Goal: Information Seeking & Learning: Learn about a topic

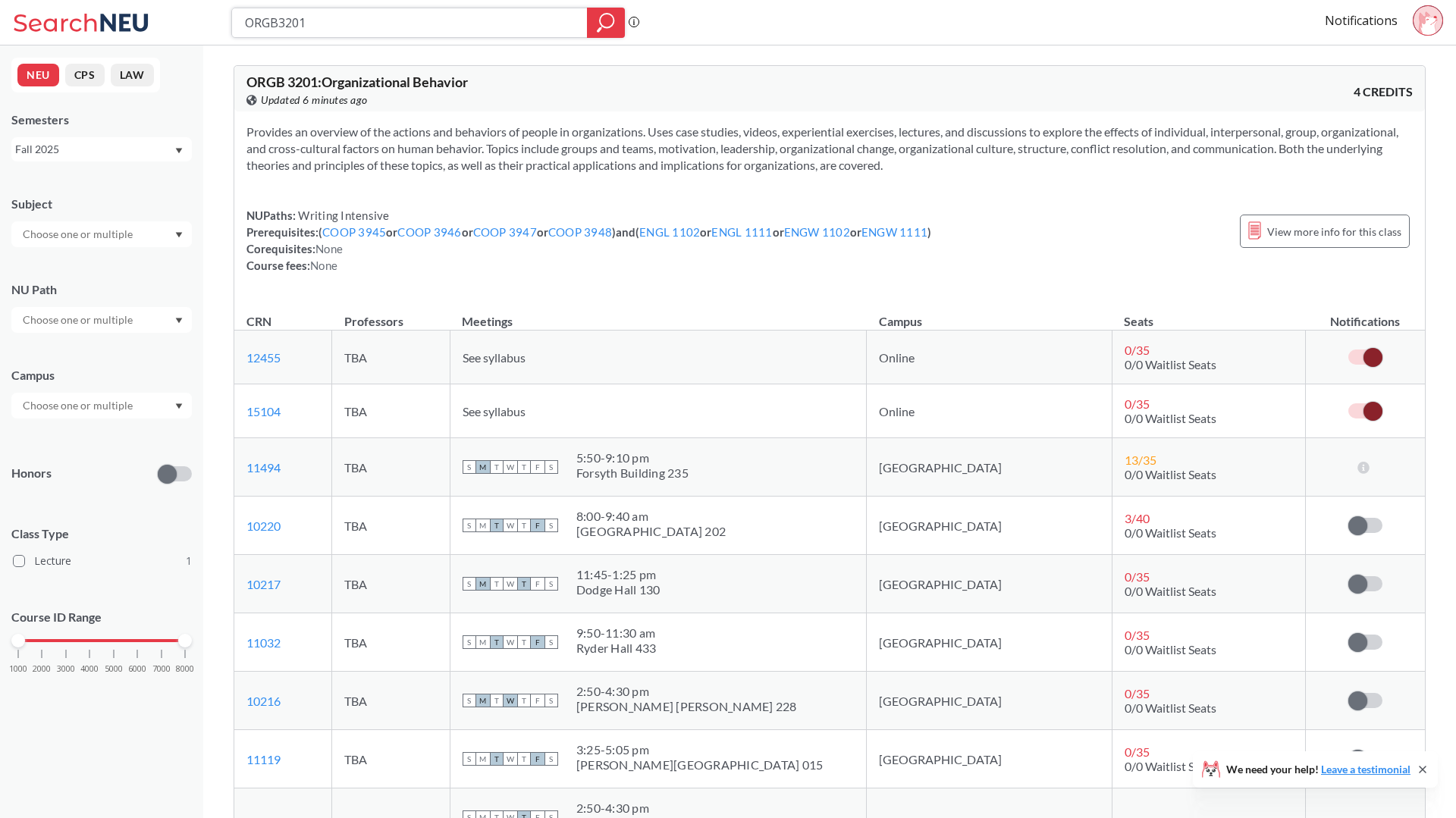
click at [535, 20] on input "ORGB3201" at bounding box center [409, 23] width 332 height 26
type input "ds 3000"
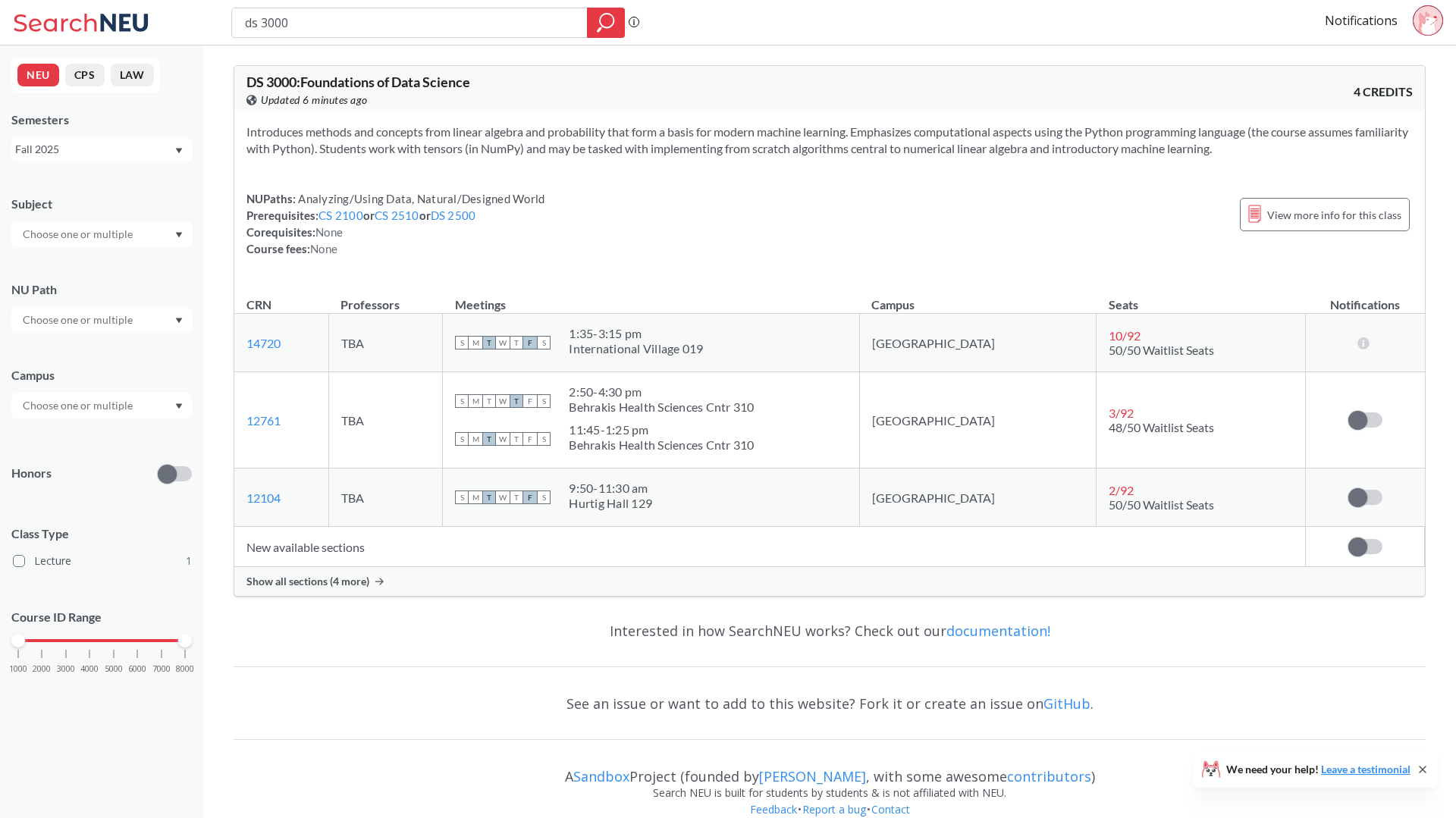
click at [294, 563] on td "New available sections" at bounding box center [769, 547] width 1071 height 40
click at [294, 577] on span "Show all sections (4 more)" at bounding box center [308, 582] width 123 height 13
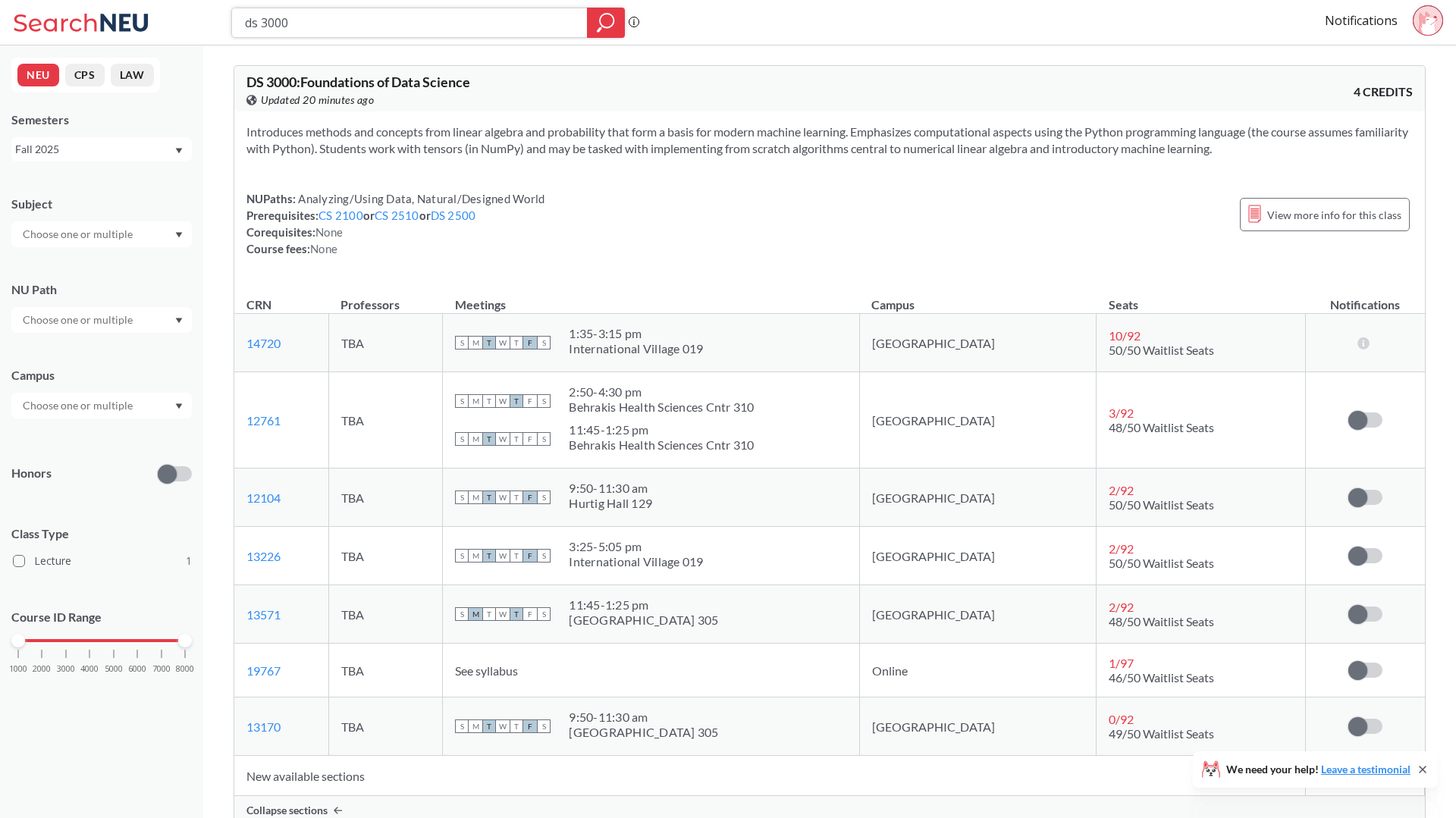
click at [539, 24] on input "ds 3000" at bounding box center [409, 23] width 332 height 26
type input "ds 4200"
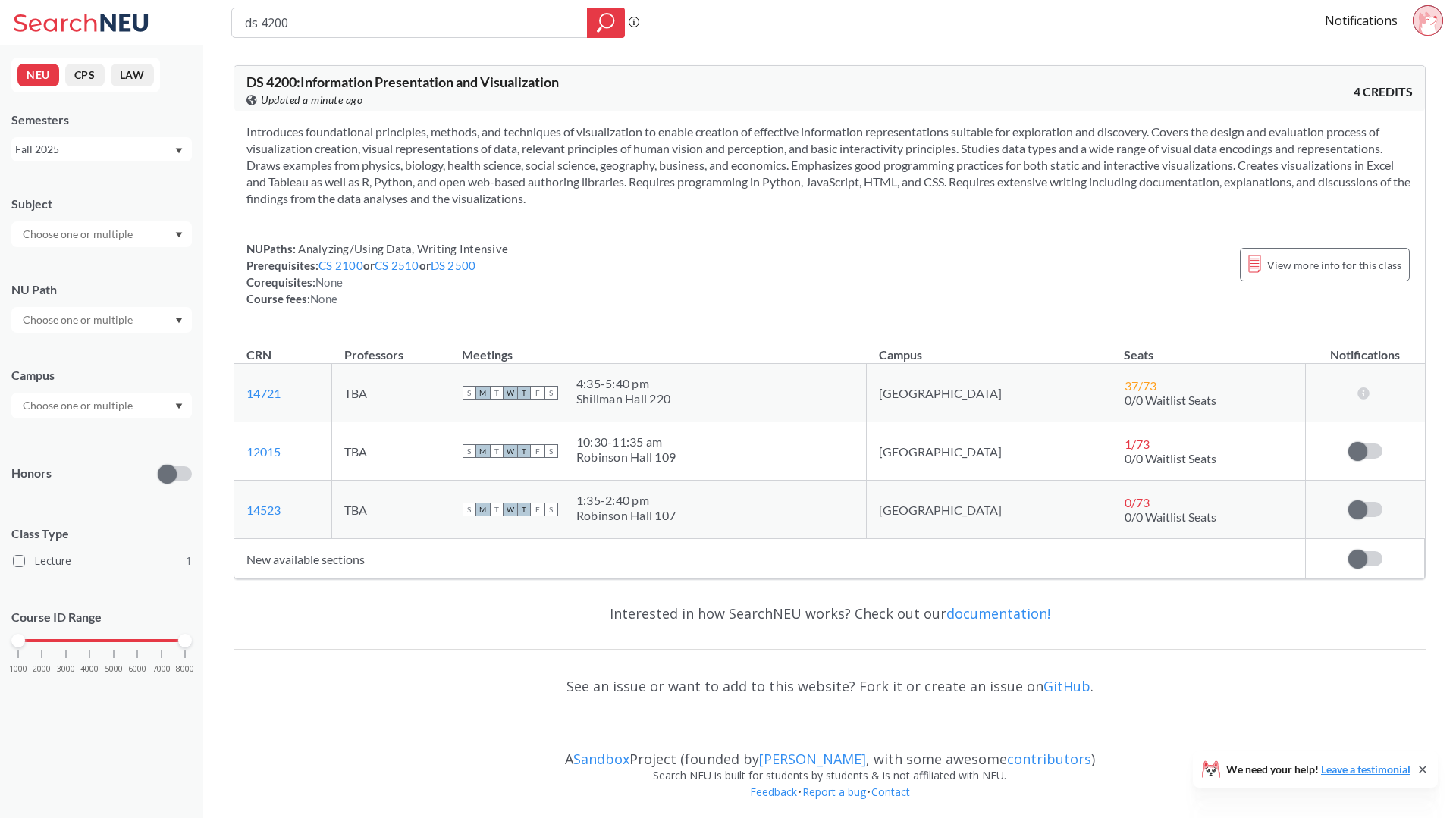
click at [343, 559] on td "New available sections" at bounding box center [769, 560] width 1071 height 40
click at [333, 573] on td "New available sections" at bounding box center [769, 560] width 1071 height 40
click at [325, 564] on td "New available sections" at bounding box center [769, 560] width 1071 height 40
click at [326, 559] on td "New available sections" at bounding box center [769, 560] width 1071 height 40
click at [330, 550] on td "New available sections" at bounding box center [769, 560] width 1071 height 40
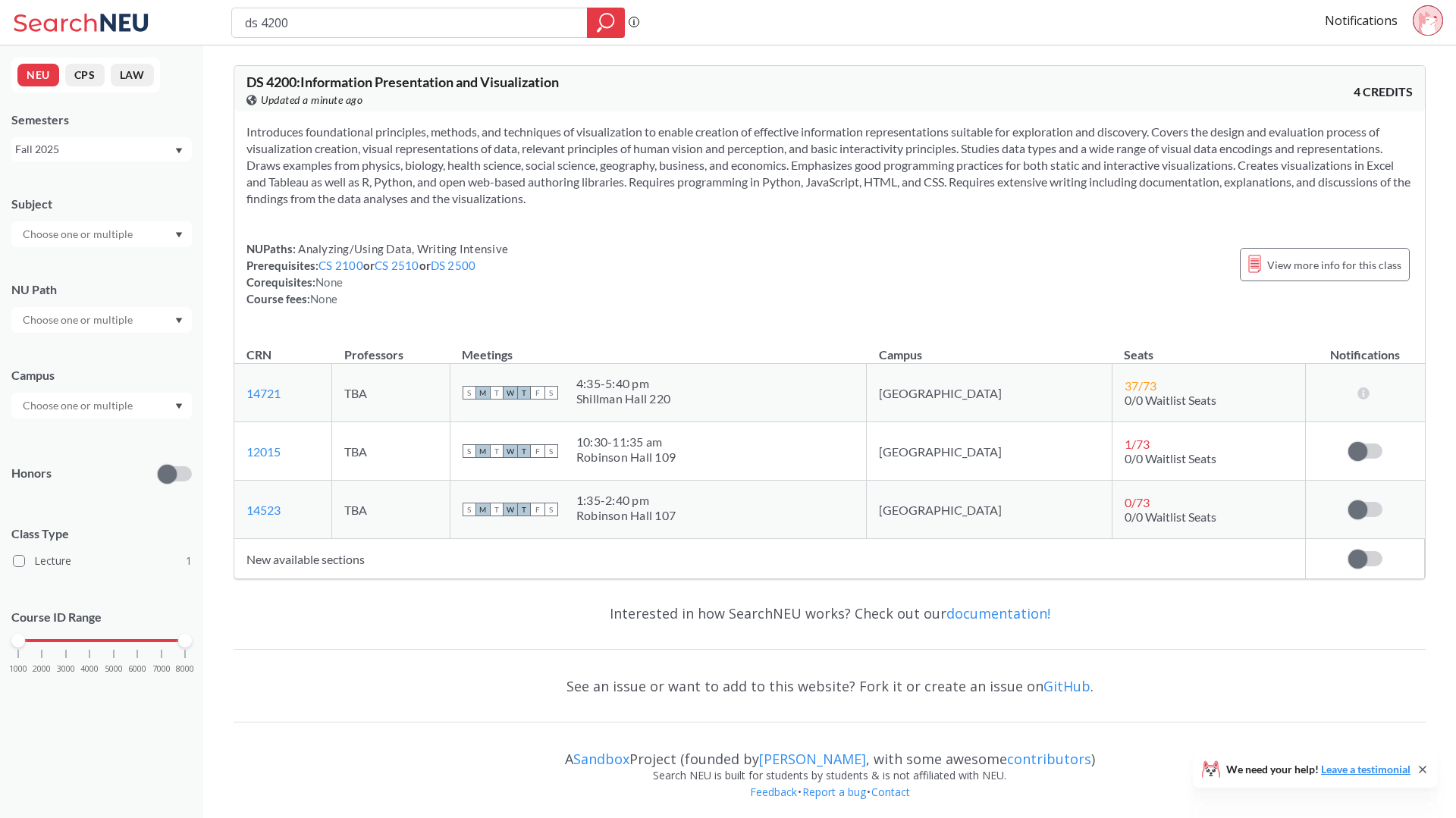
click at [323, 560] on td "New available sections" at bounding box center [769, 560] width 1071 height 40
click at [477, 27] on input "ds 4200" at bounding box center [409, 23] width 332 height 26
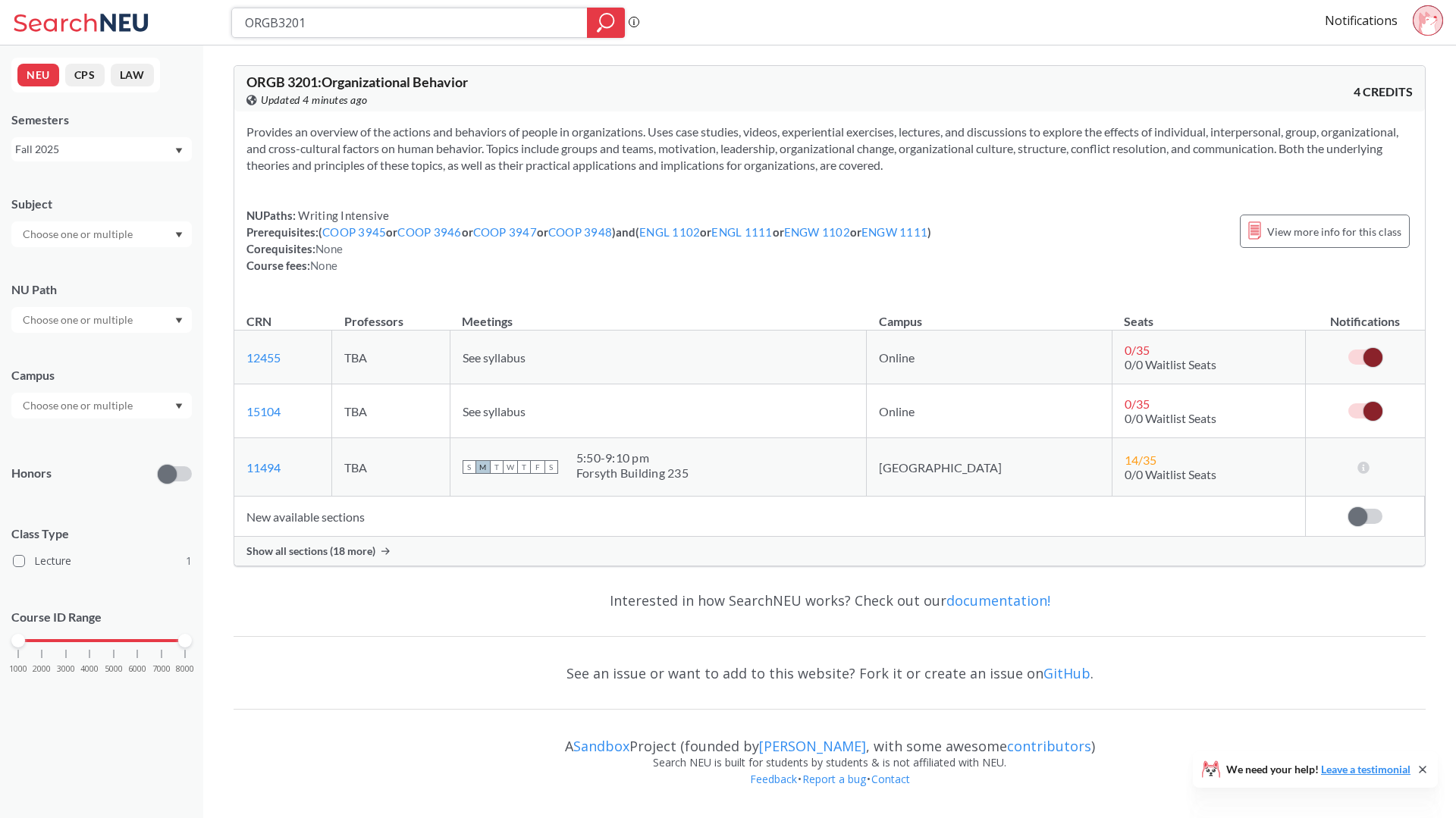
click at [555, 21] on input "ORGB3201" at bounding box center [409, 23] width 332 height 26
click at [502, 17] on input "ORGB3201" at bounding box center [409, 23] width 332 height 26
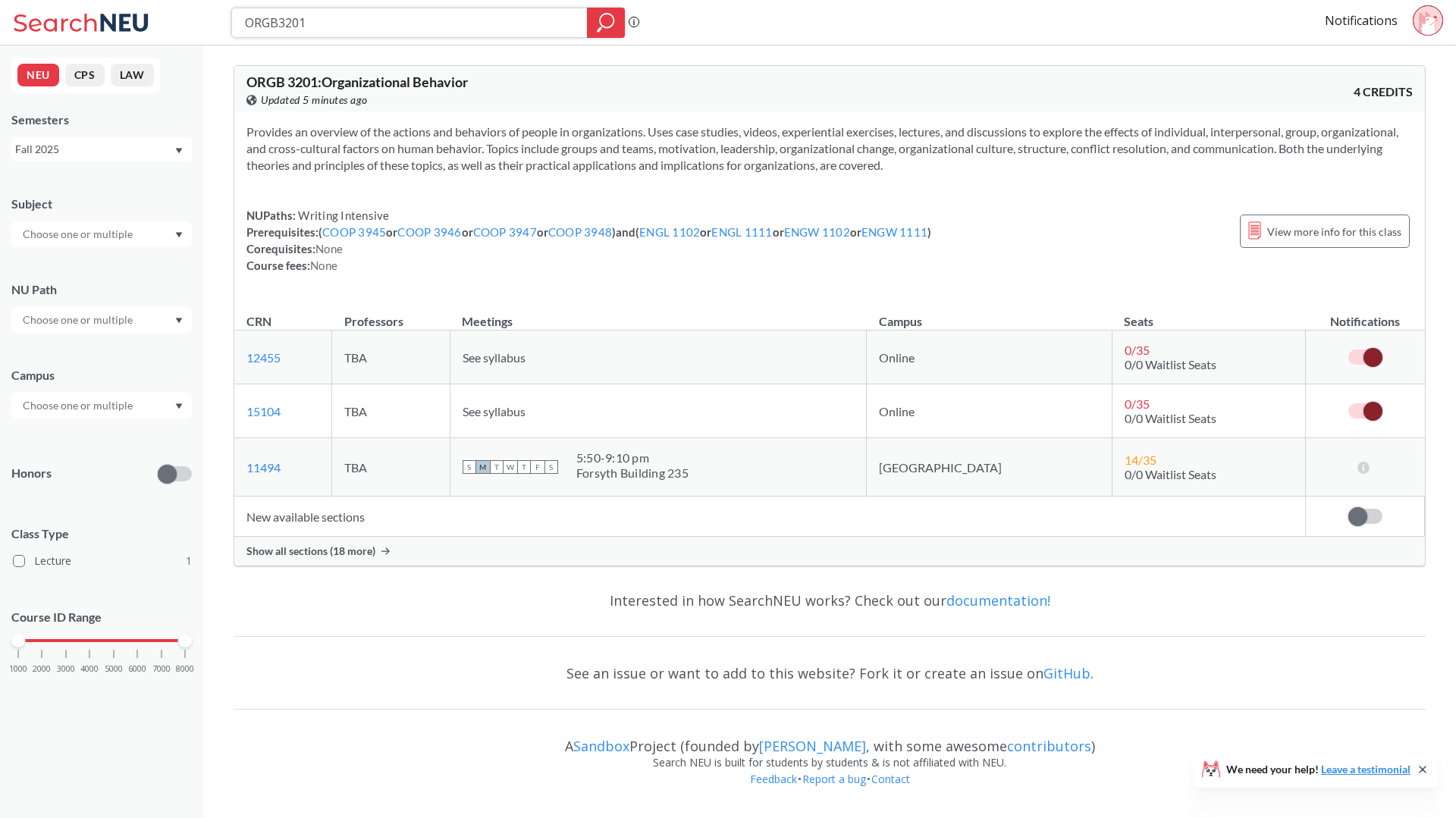
click at [502, 17] on input "ORGB3201" at bounding box center [409, 23] width 332 height 26
paste input "MGSC 23"
type input "MGSC 2301"
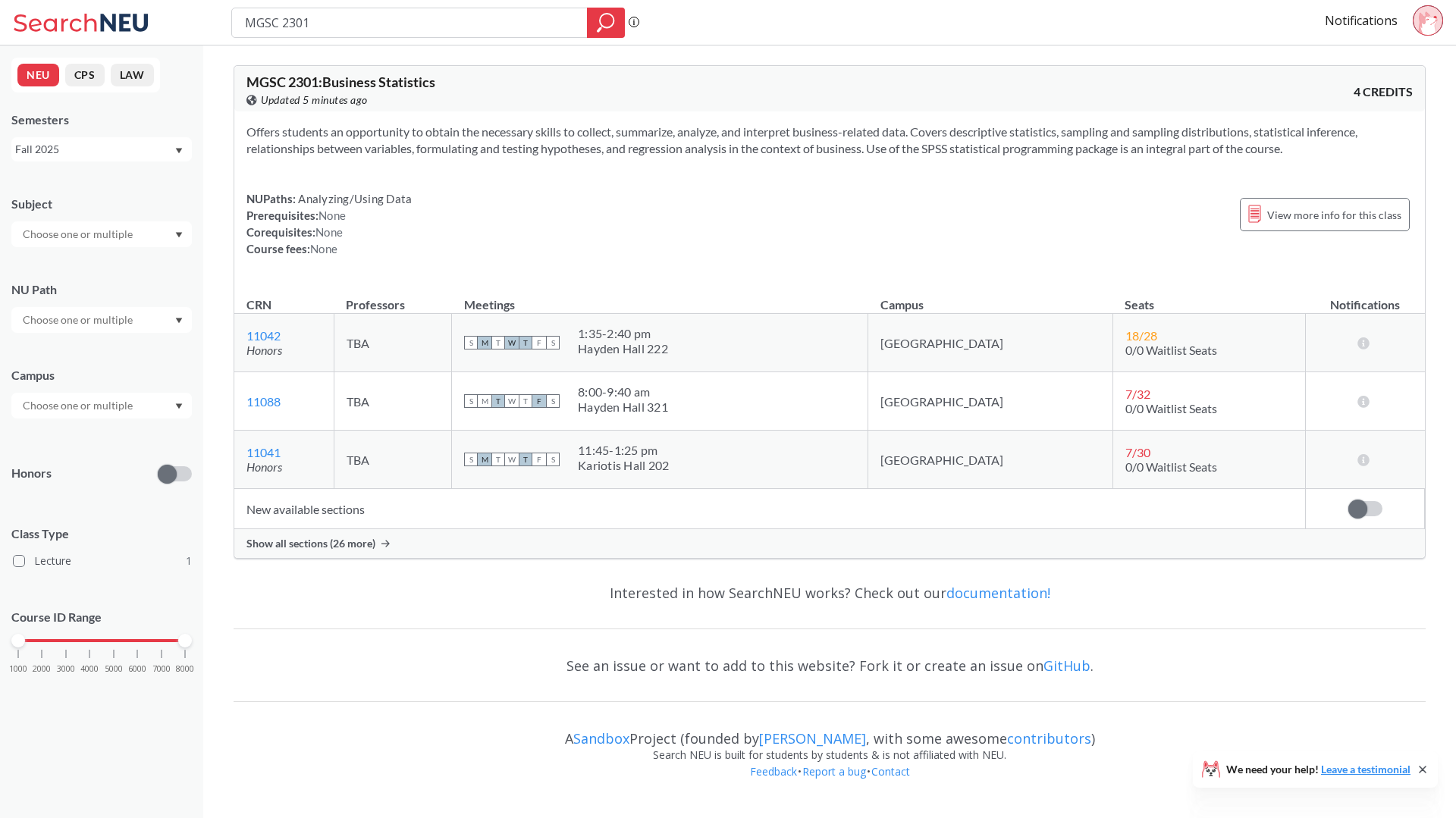
click at [372, 527] on td "New available sections" at bounding box center [769, 509] width 1071 height 40
click at [366, 544] on span "Show all sections (26 more)" at bounding box center [311, 544] width 129 height 13
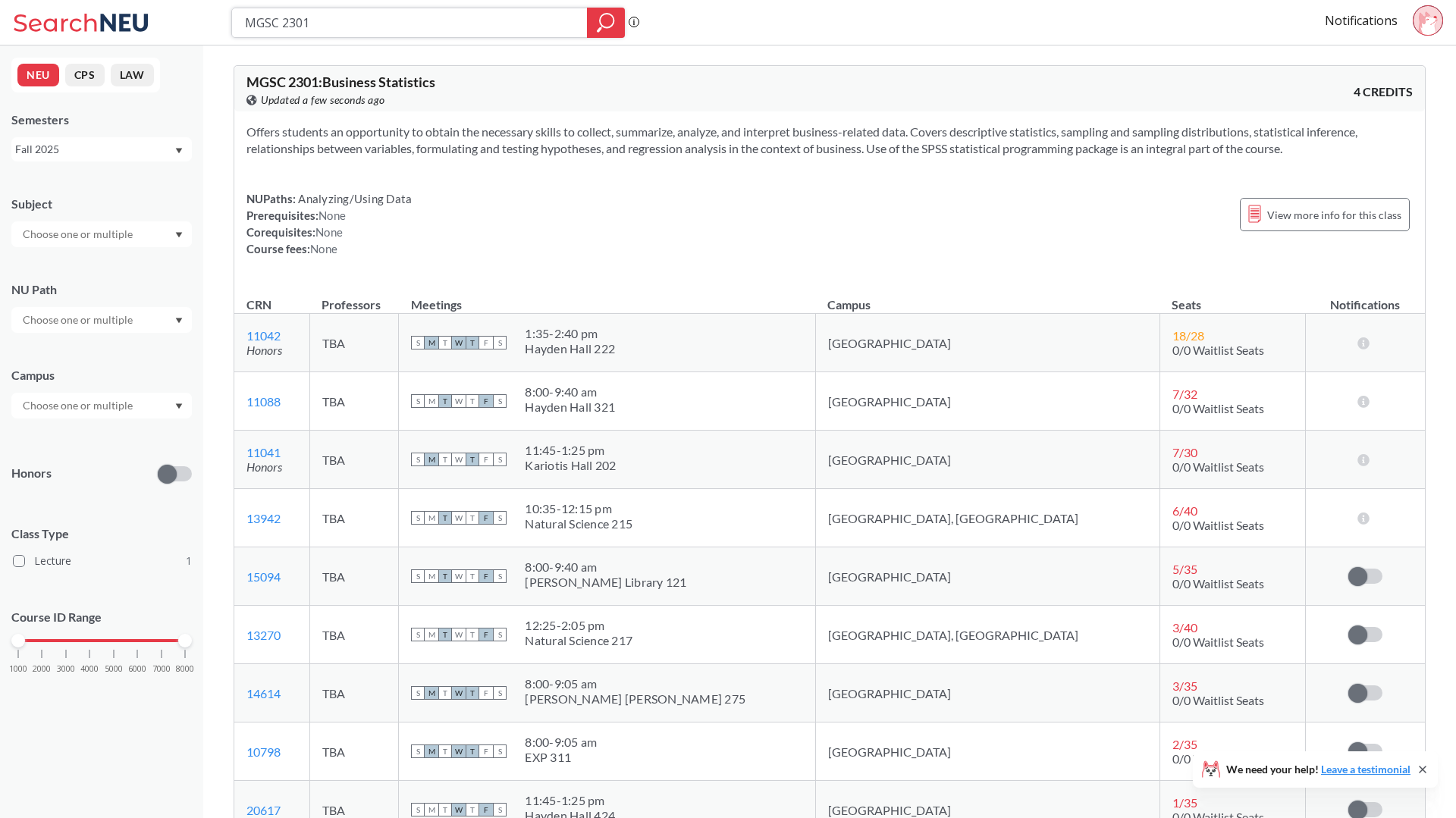
click at [487, 23] on input "MGSC 2301" at bounding box center [409, 23] width 332 height 26
paste input "STRT 45"
type input "STRT 4501"
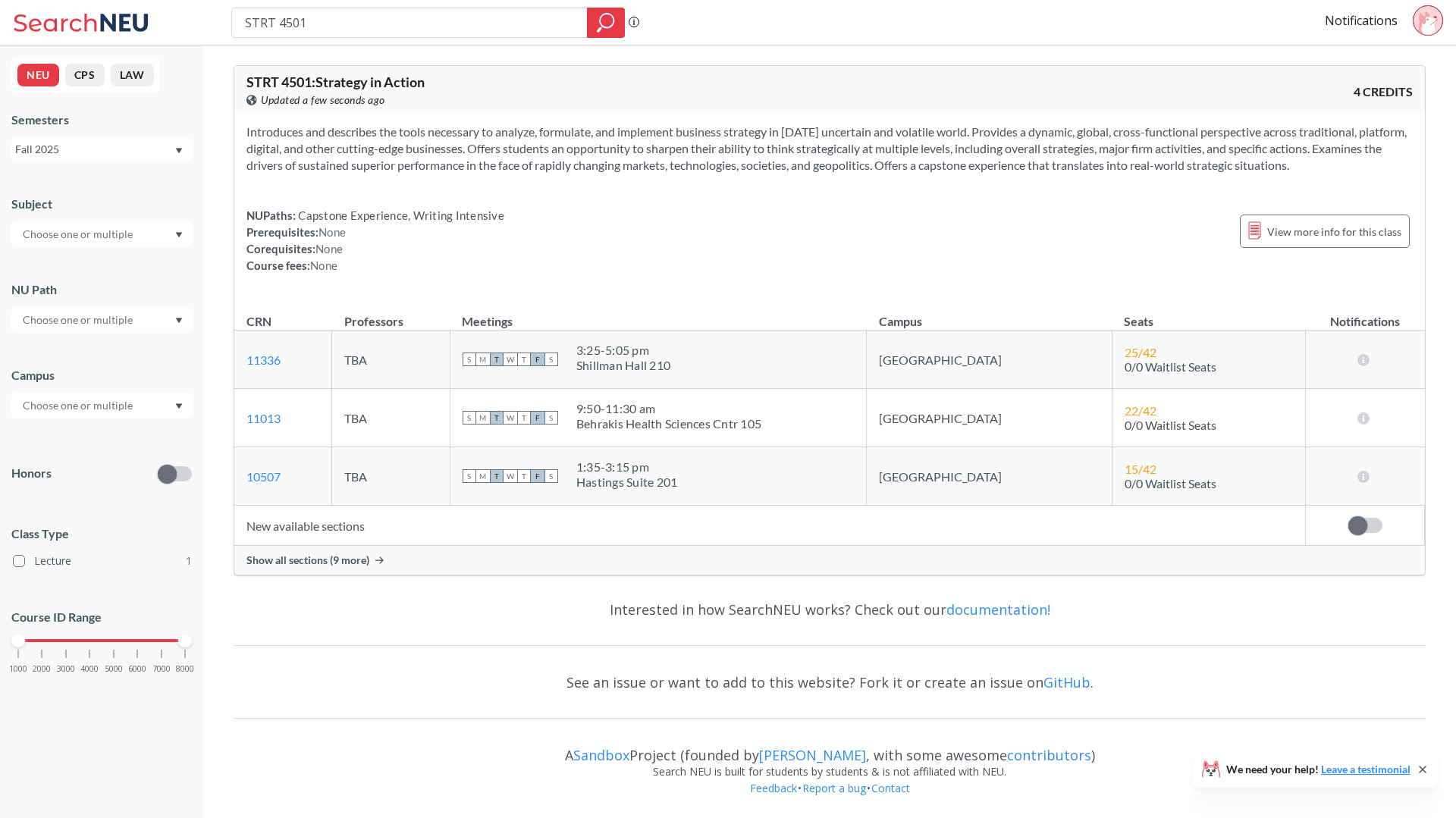
click at [365, 569] on div "Show all sections (9 more)" at bounding box center [829, 560] width 1190 height 29
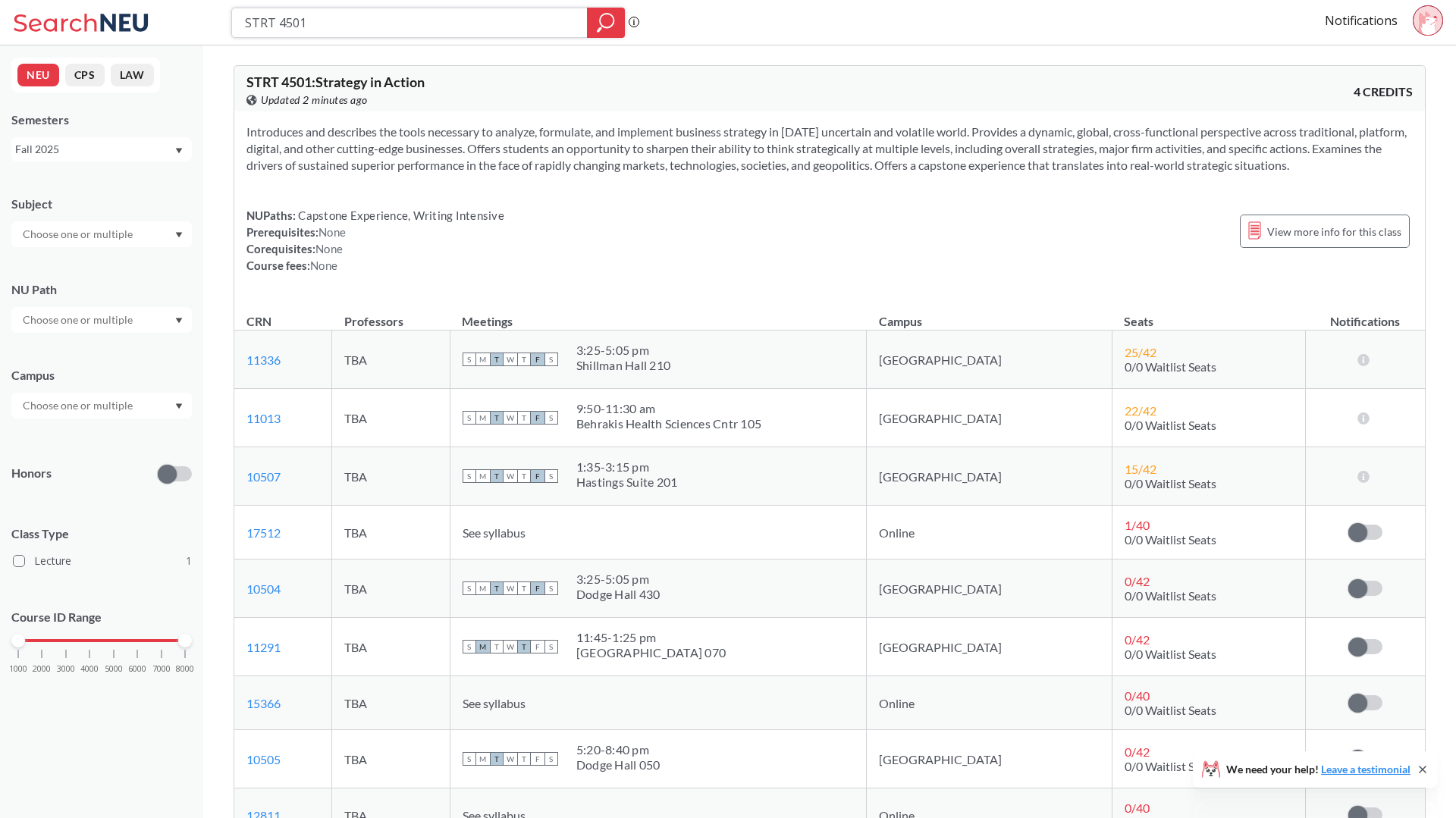
click at [471, 22] on input "STRT 4501" at bounding box center [409, 23] width 332 height 26
paste input "FINA 33"
type input "FINA 3301"
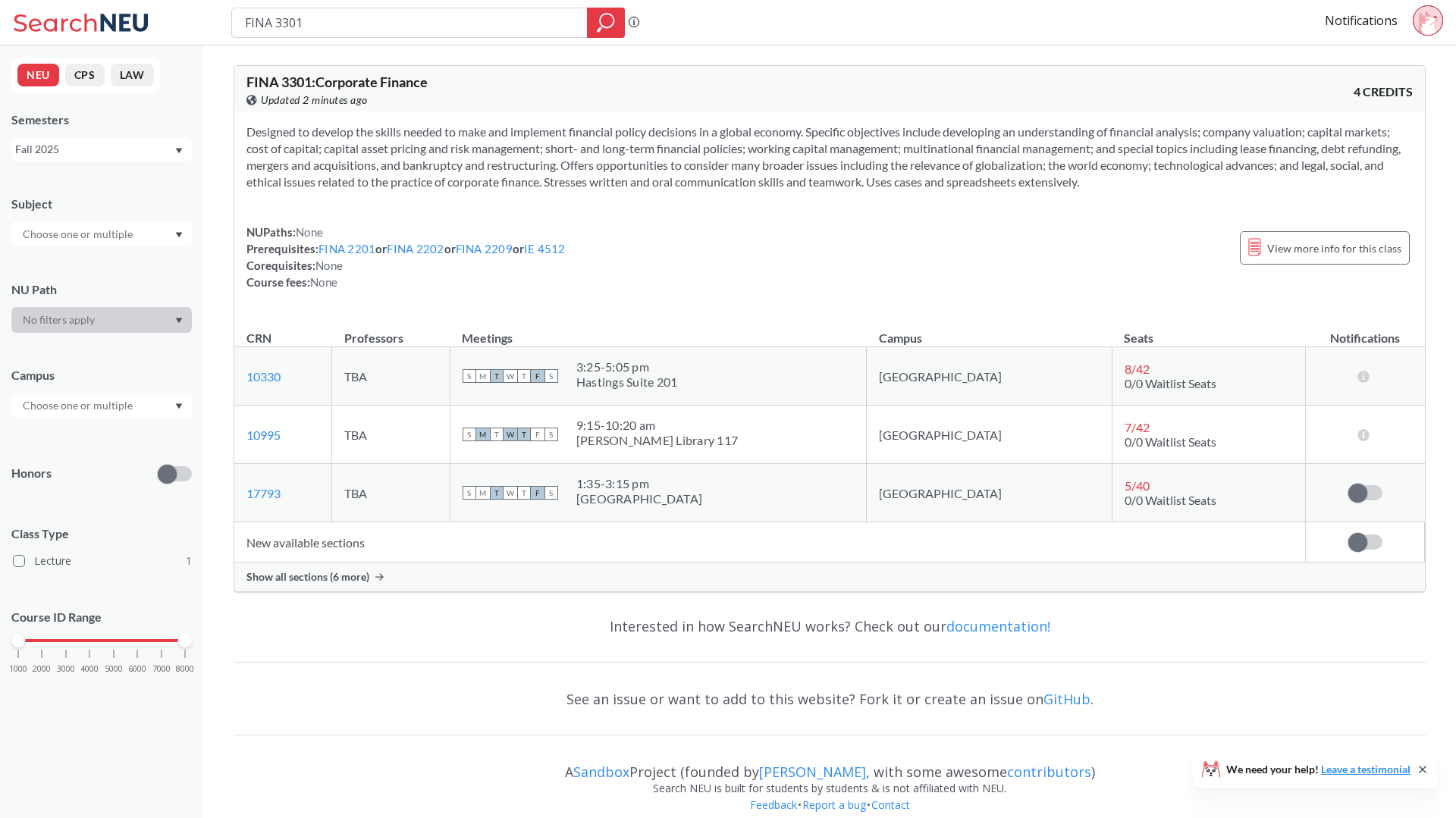
click at [287, 573] on span "Show all sections (6 more)" at bounding box center [308, 576] width 123 height 13
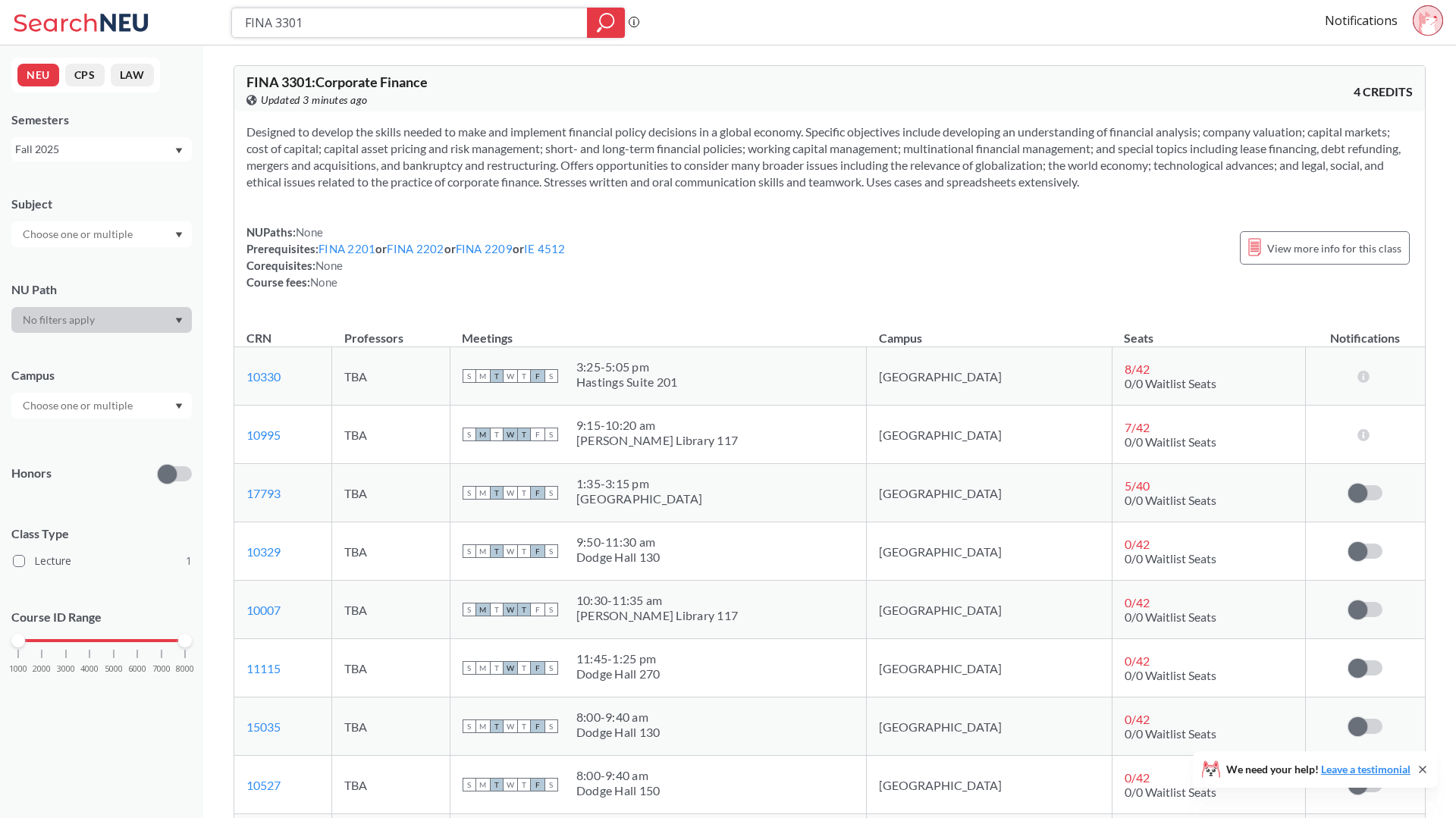
click at [370, 19] on input "FINA 3301" at bounding box center [409, 23] width 332 height 26
paste input "3"
type input "FINA 3303"
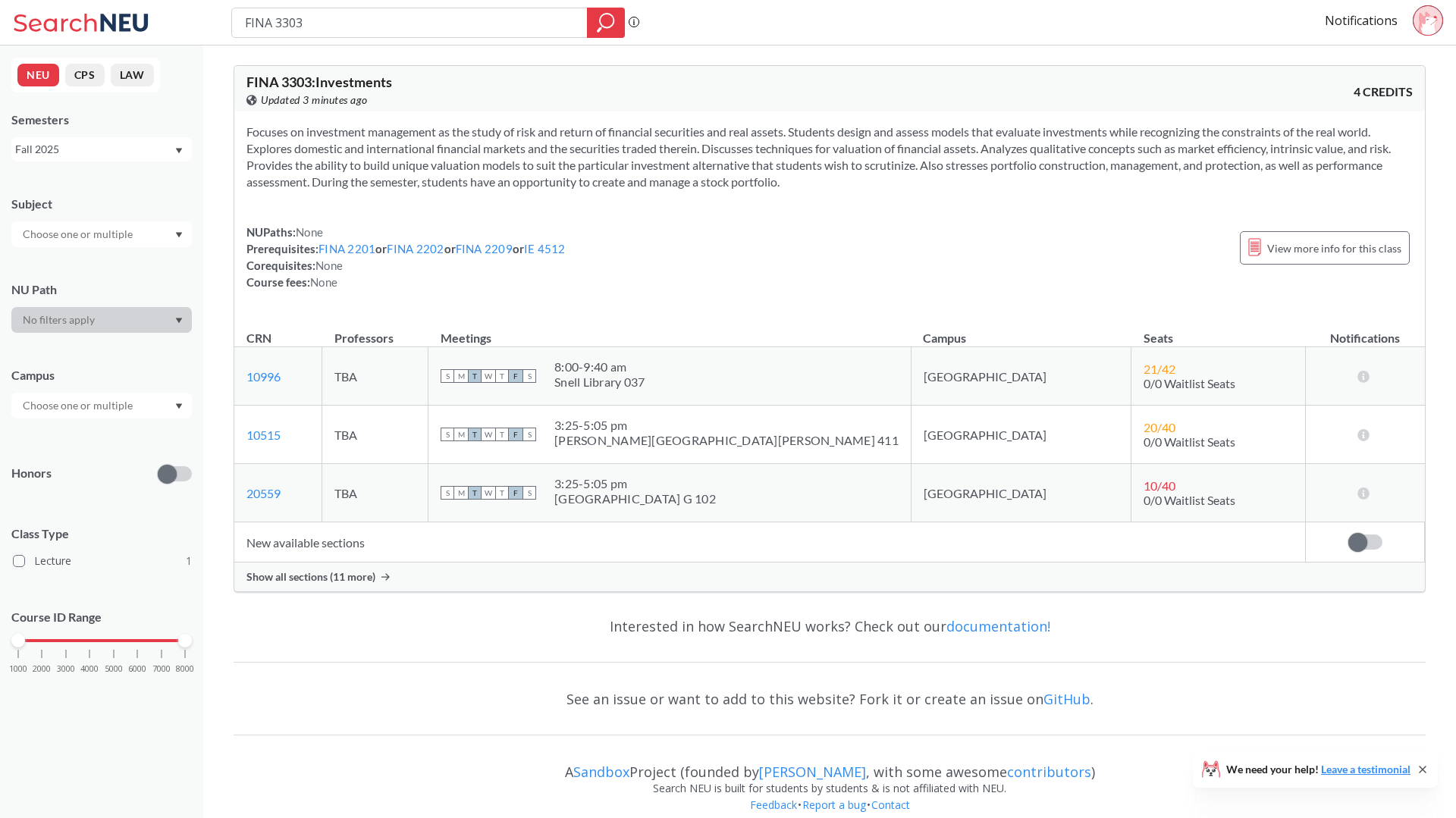
click at [286, 587] on div "Show all sections (11 more)" at bounding box center [829, 576] width 1190 height 29
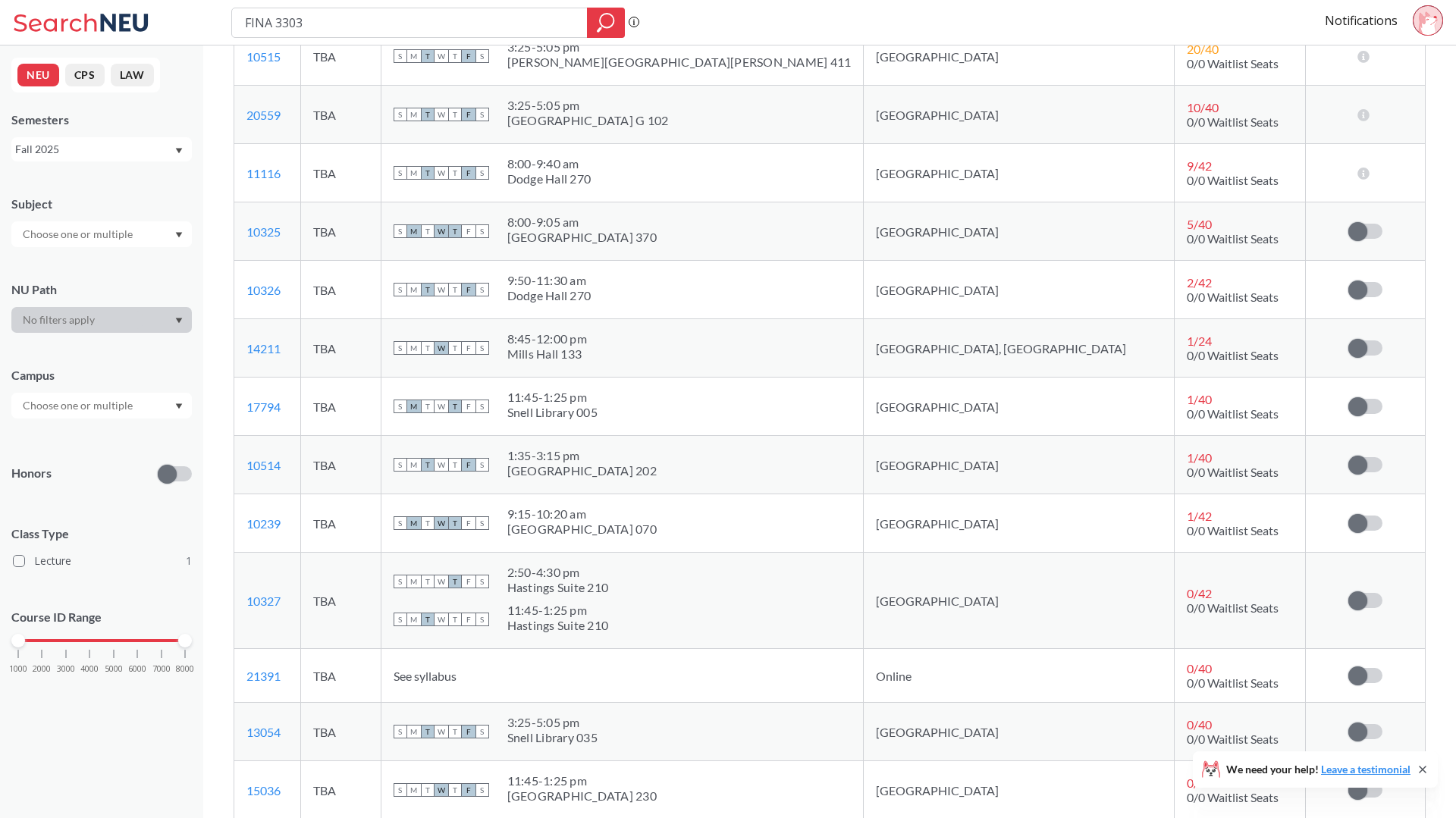
scroll to position [393, 0]
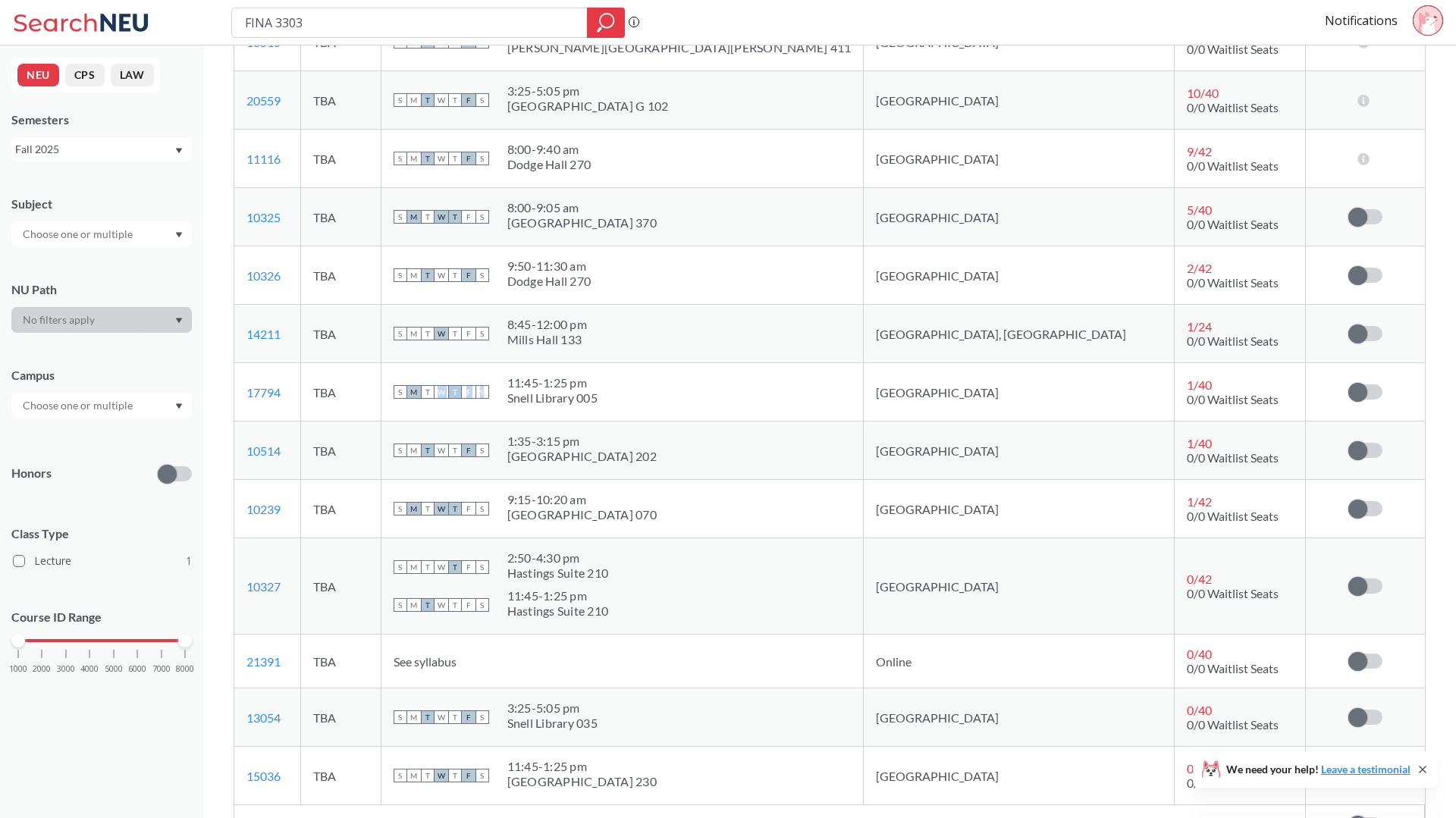
drag, startPoint x: 539, startPoint y: 385, endPoint x: 728, endPoint y: 394, distance: 189.2
click at [728, 394] on div "S M T W T F S 11:45 - 1:25 pm Snell Library 005" at bounding box center [623, 392] width 458 height 34
drag, startPoint x: 727, startPoint y: 394, endPoint x: 614, endPoint y: 374, distance: 114.8
click at [614, 375] on div "S M T W T F S 11:45 - 1:25 pm Snell Library 005" at bounding box center [623, 392] width 458 height 34
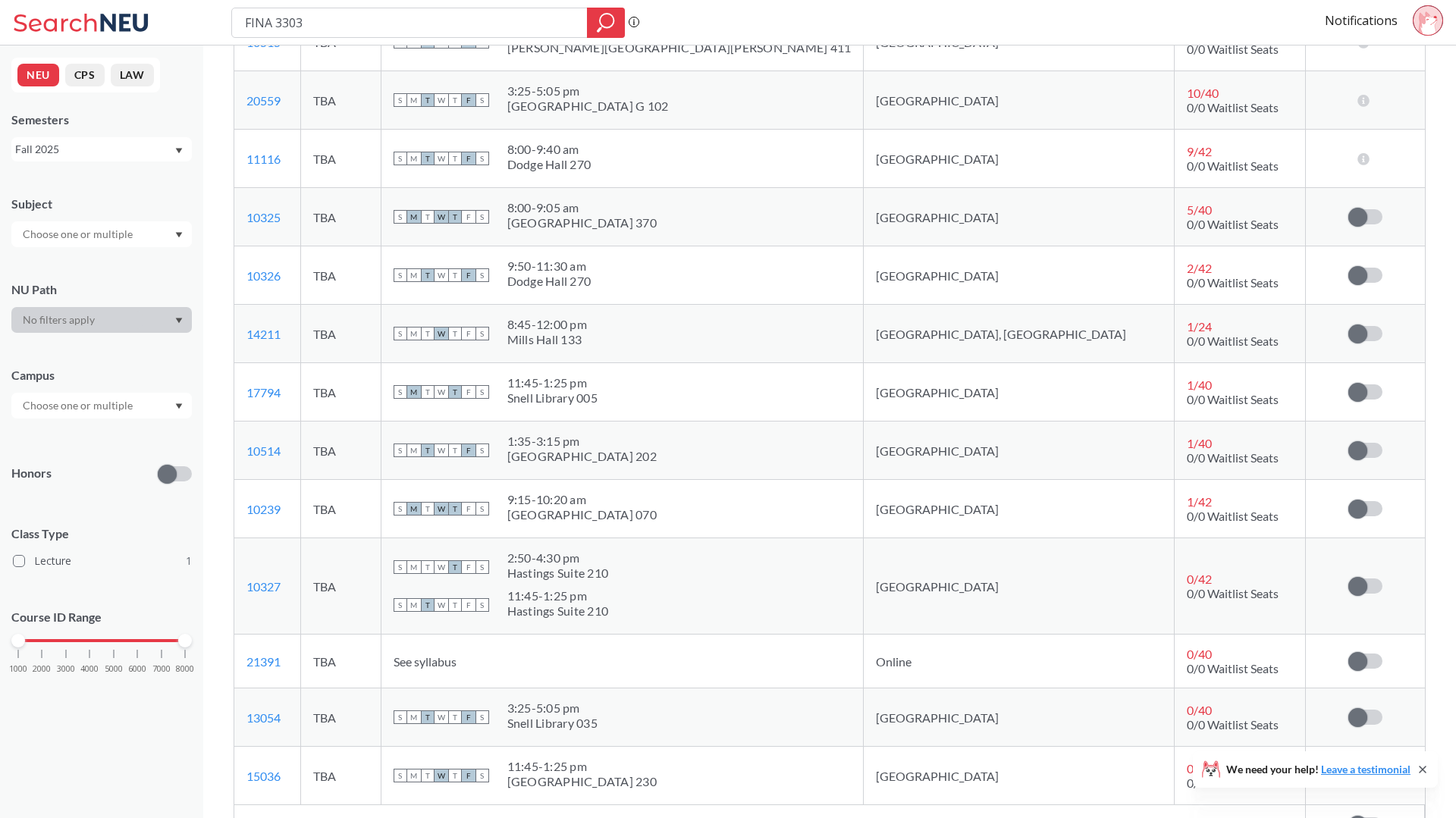
click at [598, 376] on div "11:45 - 1:25 pm" at bounding box center [552, 383] width 90 height 15
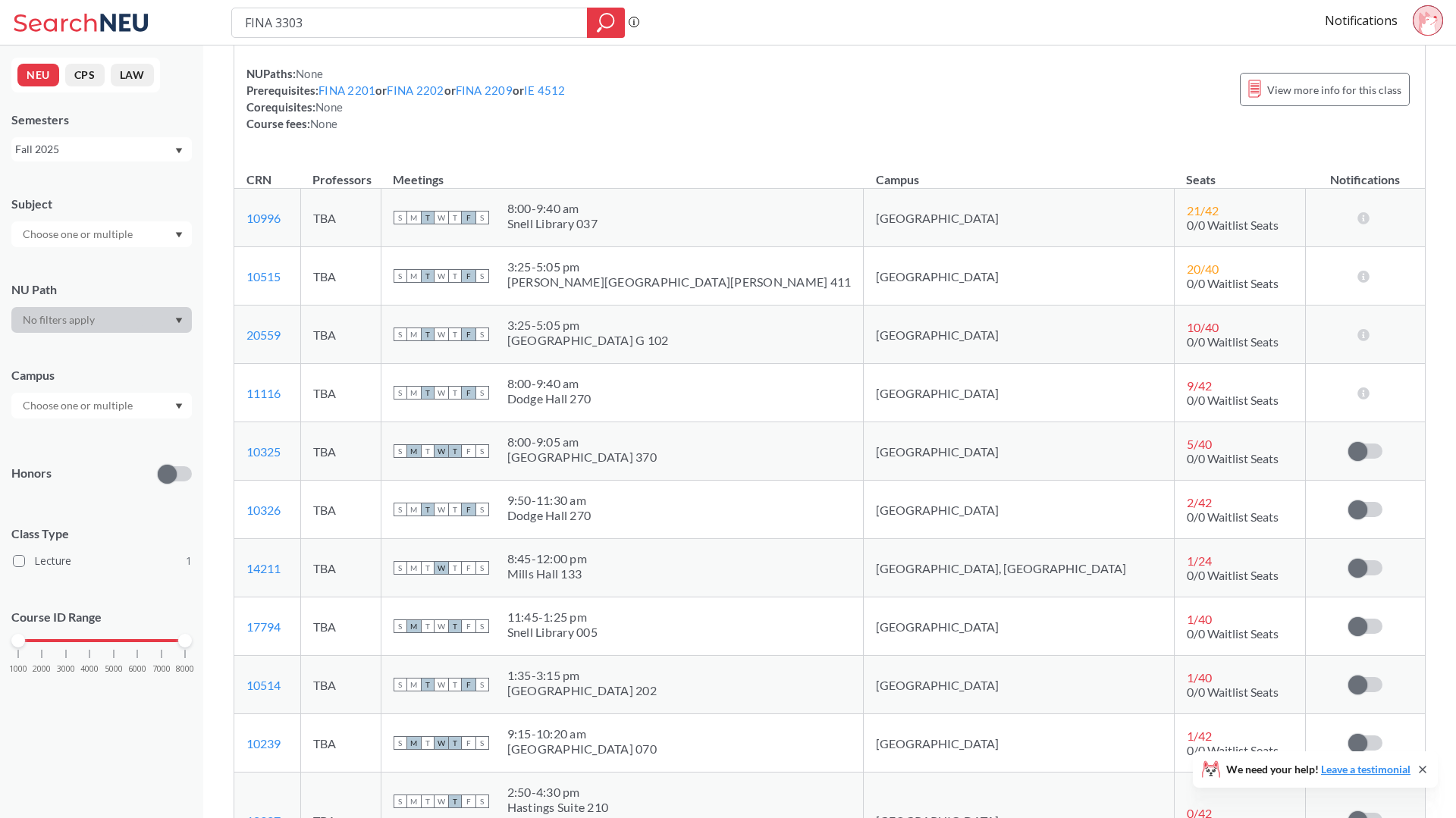
scroll to position [328, 0]
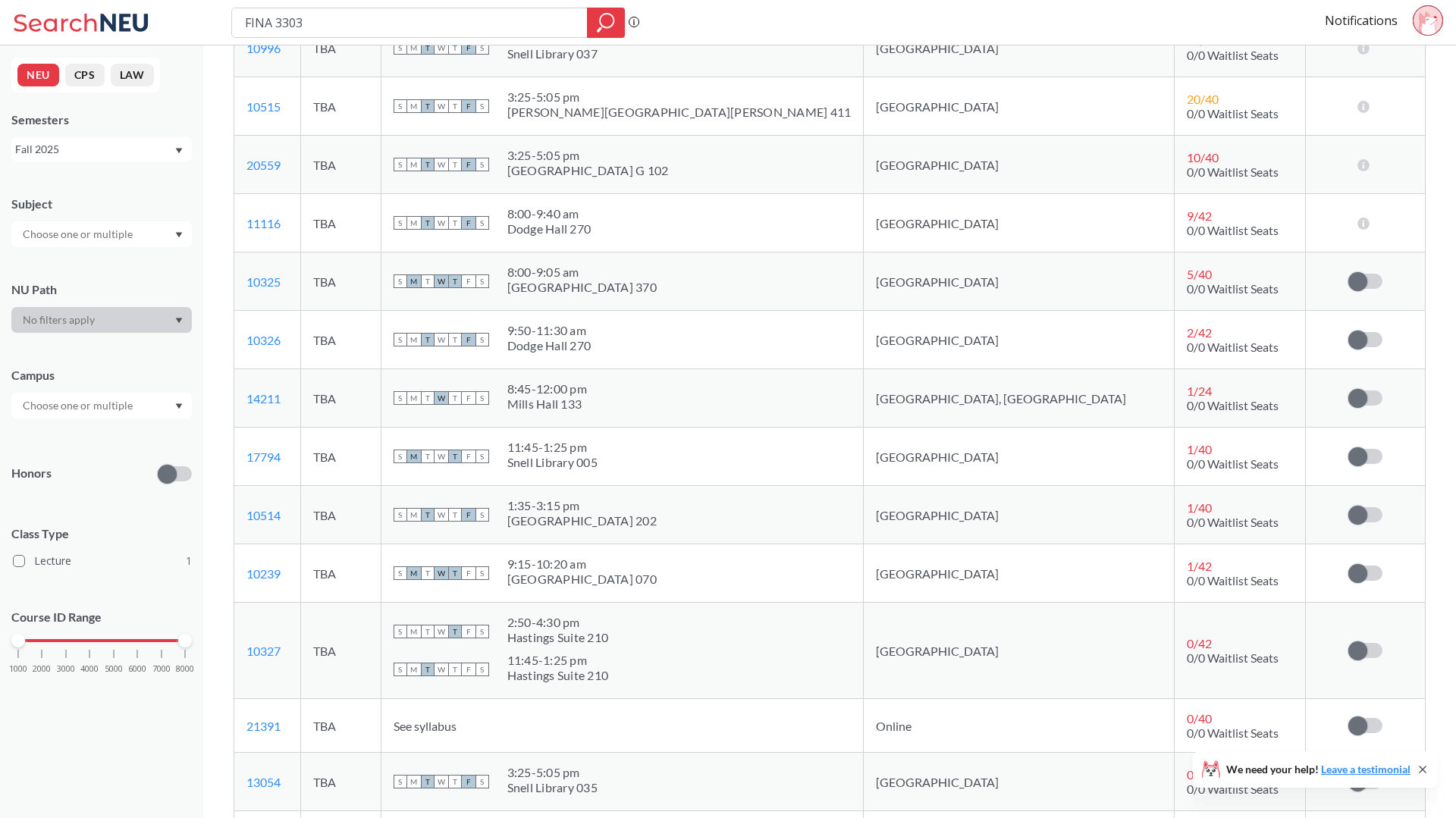
drag, startPoint x: 561, startPoint y: 452, endPoint x: 547, endPoint y: 453, distance: 14.0
click at [462, 453] on span "T" at bounding box center [454, 456] width 13 height 13
click at [300, 452] on td "17794 View this section on Banner." at bounding box center [267, 456] width 66 height 58
click at [530, 20] on input "FINA 3303" at bounding box center [409, 23] width 332 height 26
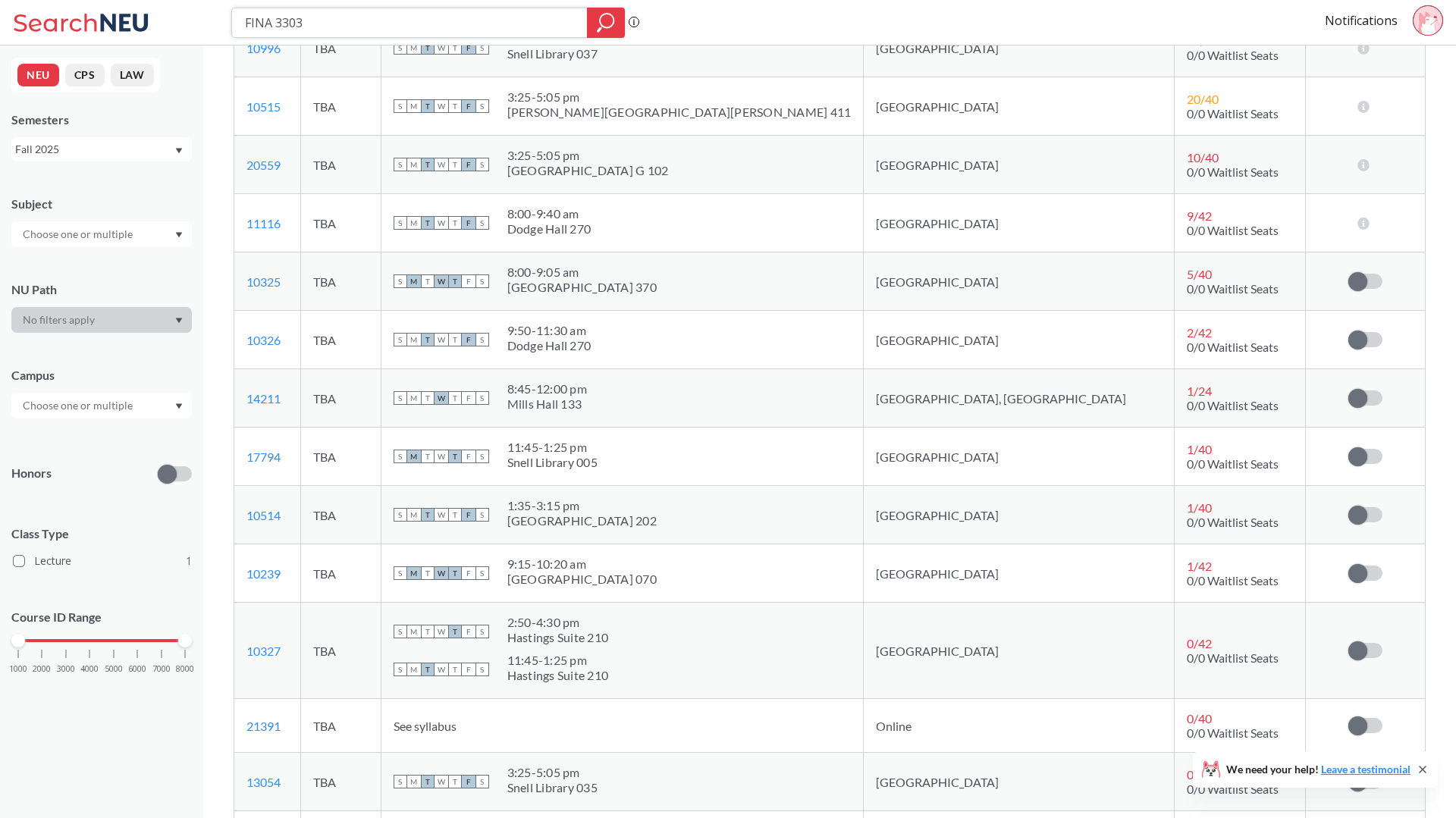
click at [530, 20] on input "FINA 3303" at bounding box center [409, 23] width 332 height 26
paste input "4335"
type input "FINA 4335"
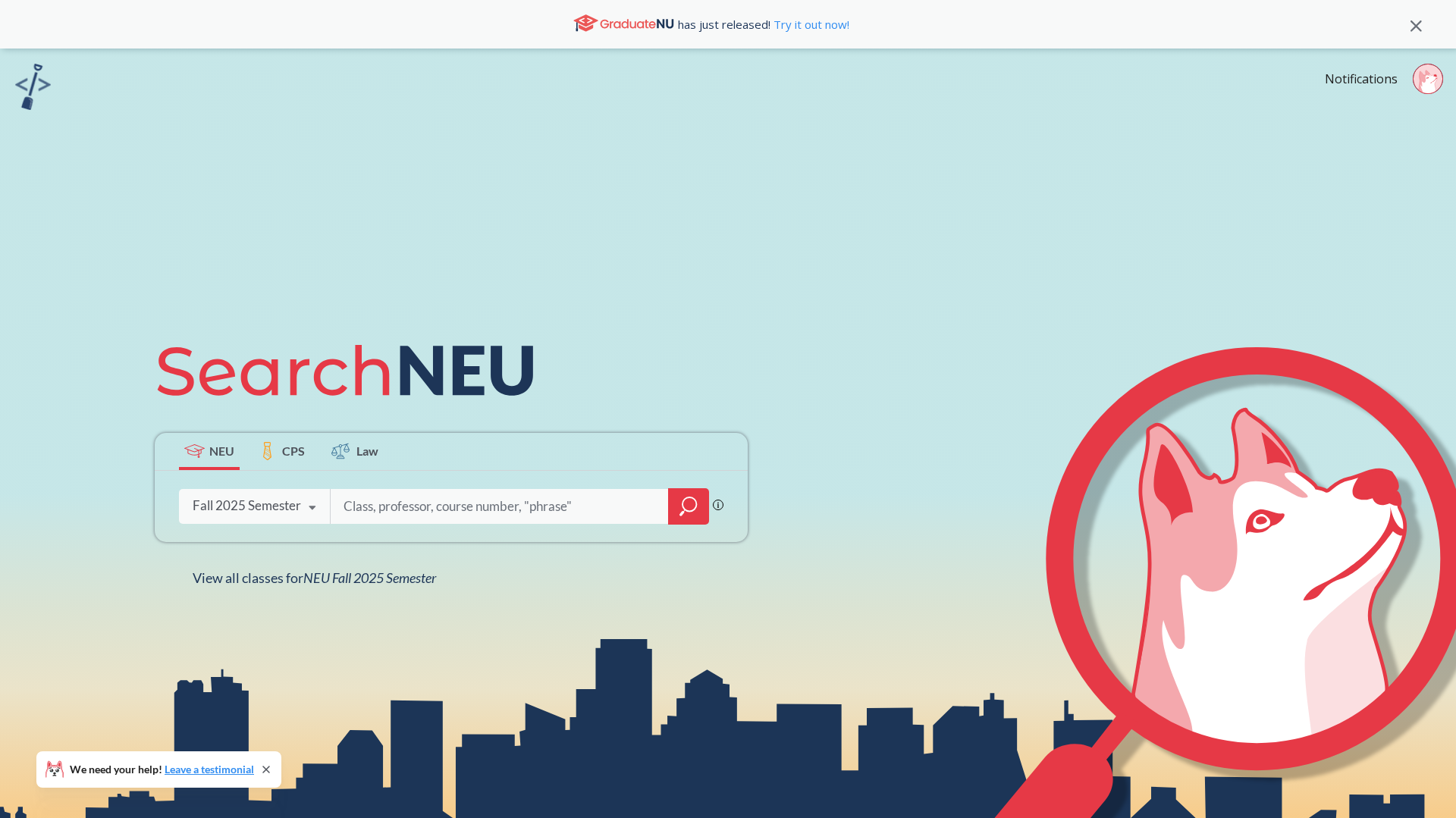
type input "DS 4300"
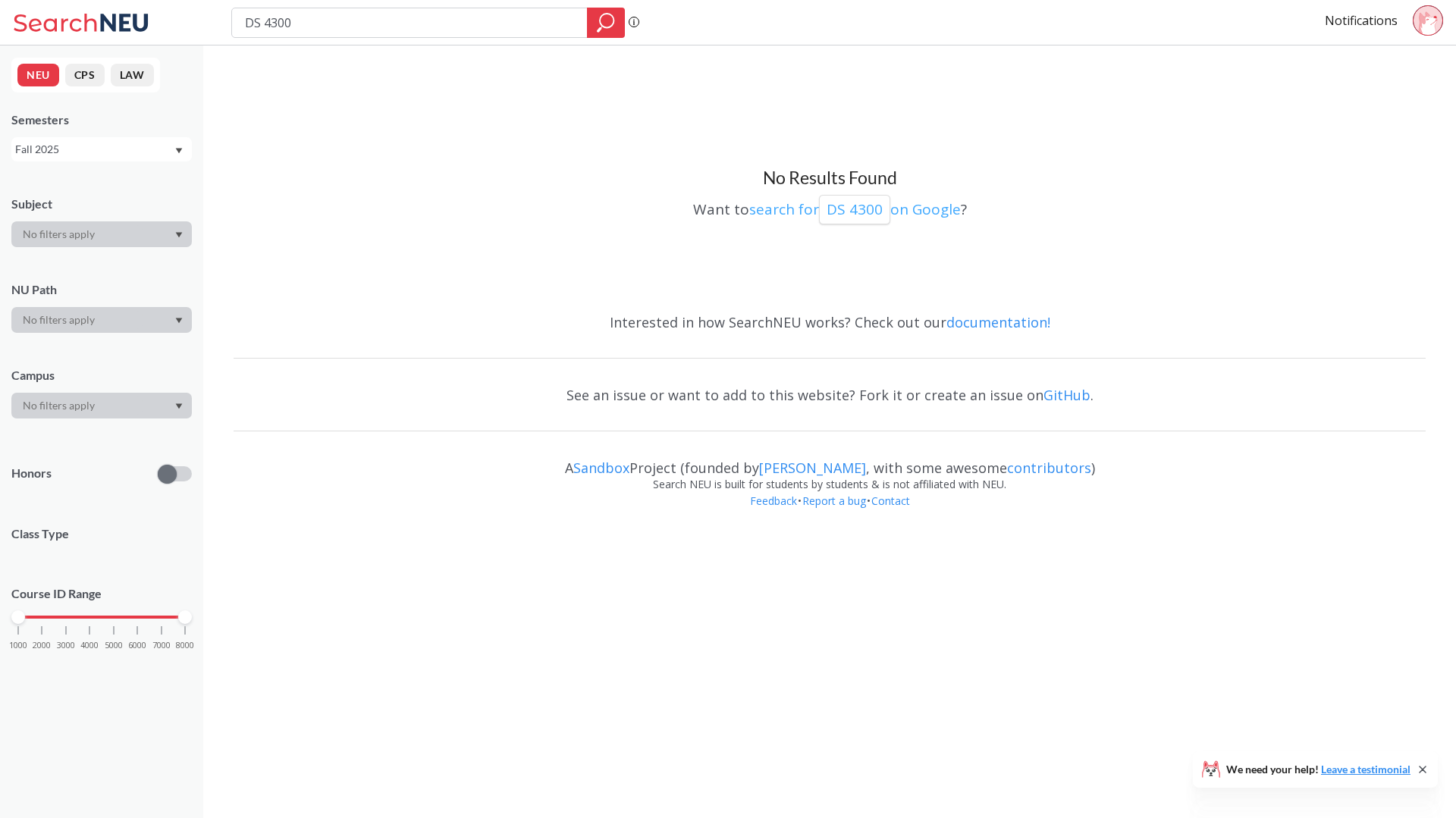
click at [842, 210] on p "DS 4300" at bounding box center [854, 210] width 56 height 20
click at [504, 30] on input "DS 4300" at bounding box center [409, 23] width 332 height 26
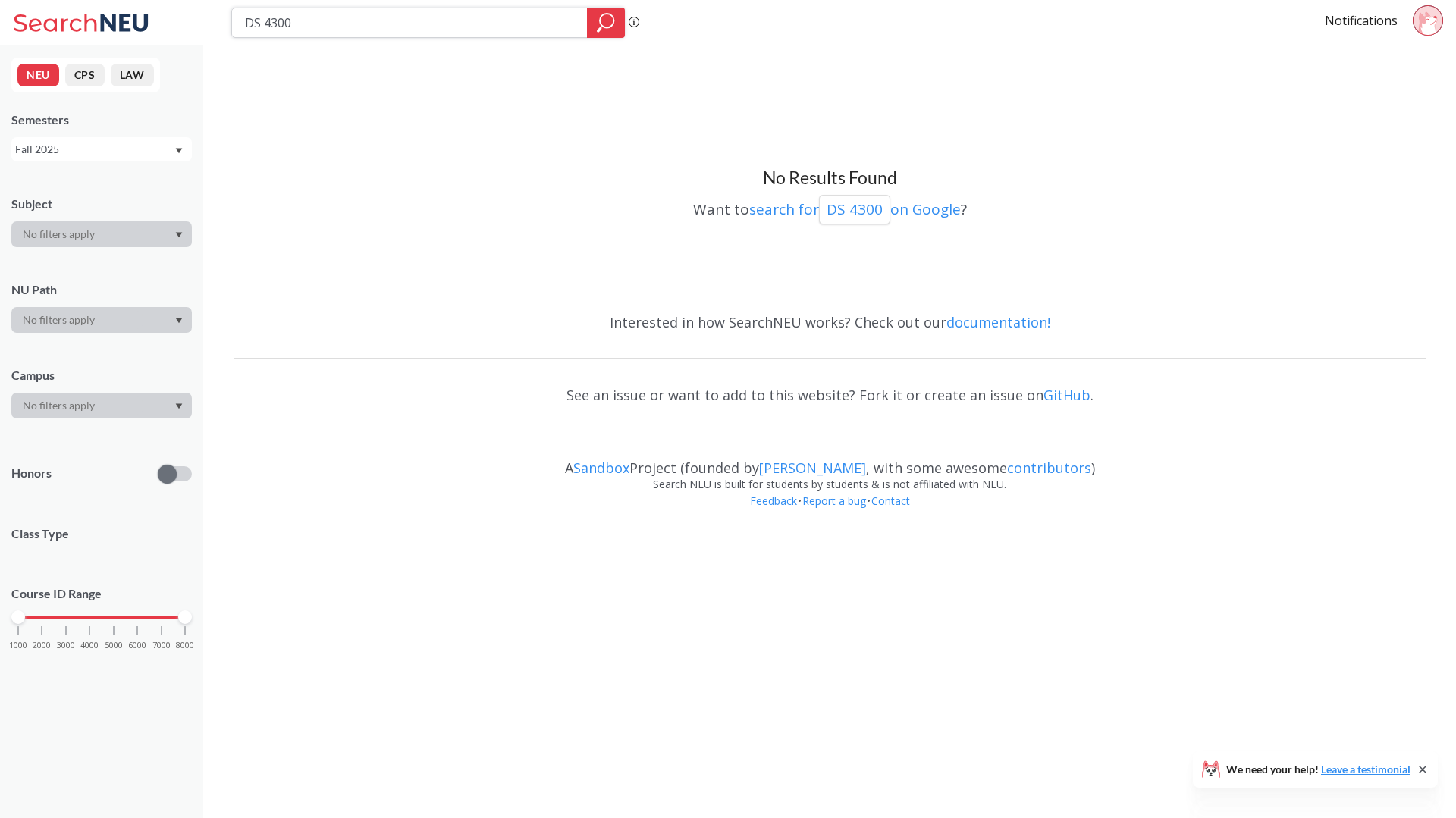
paste input "Course List Code Title Hours Required Business Courses ACCT 1201 Financial Acco…"
type input "Course List Code Title Hours Required Business Courses ACCT 1201 Financial Acco…"
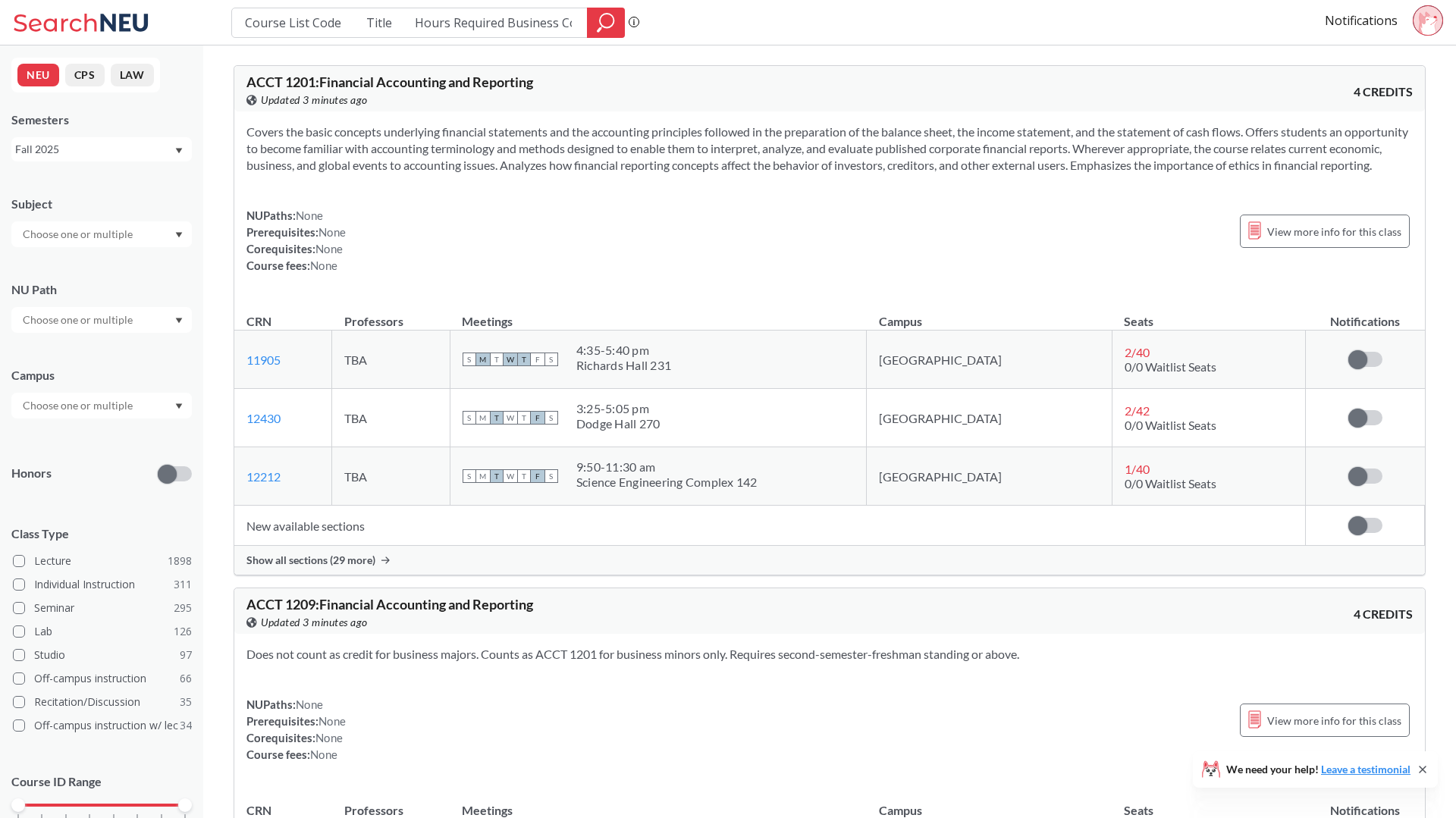
click at [321, 567] on span "Show all sections (29 more)" at bounding box center [311, 560] width 129 height 13
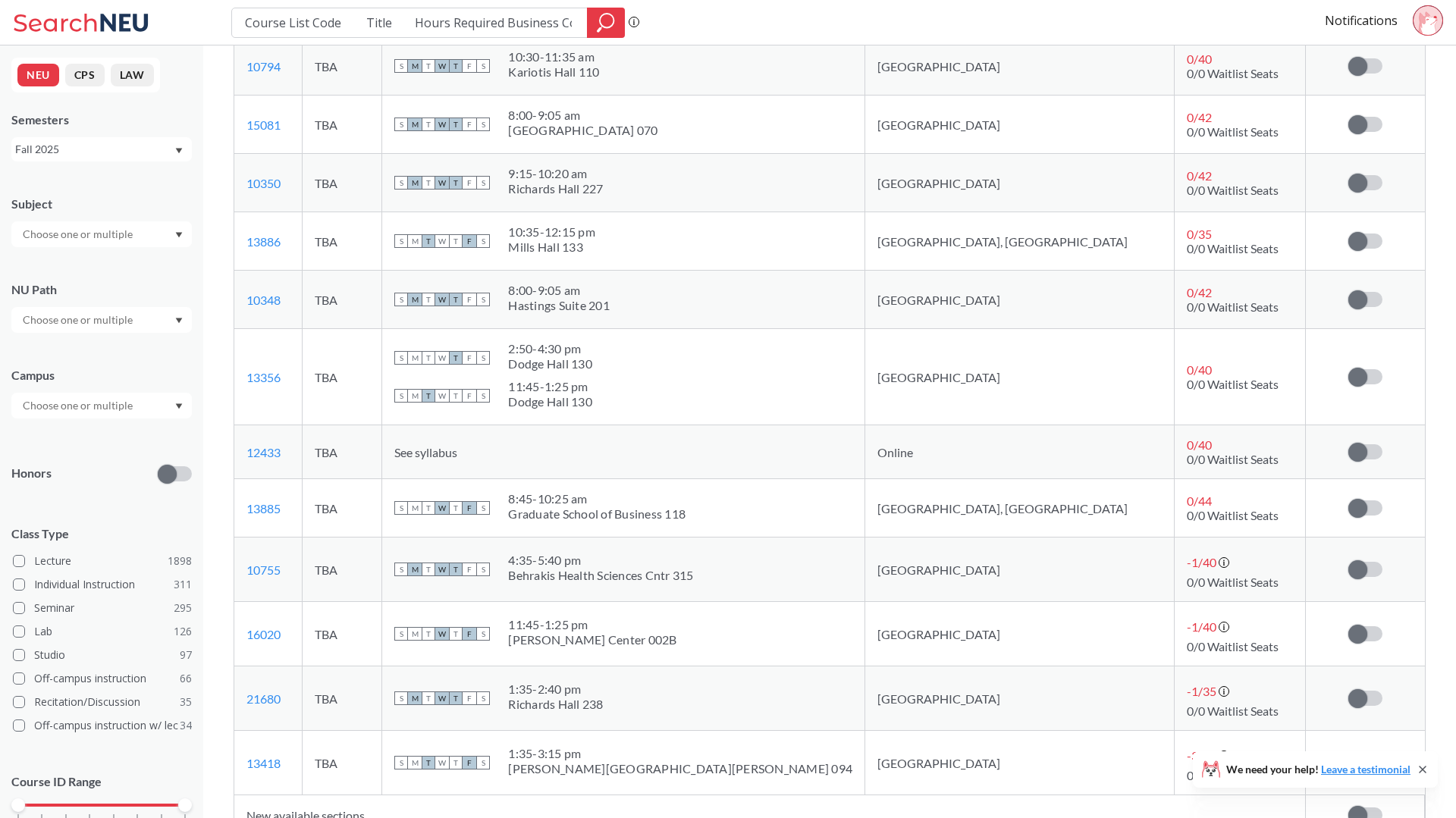
scroll to position [1750, 0]
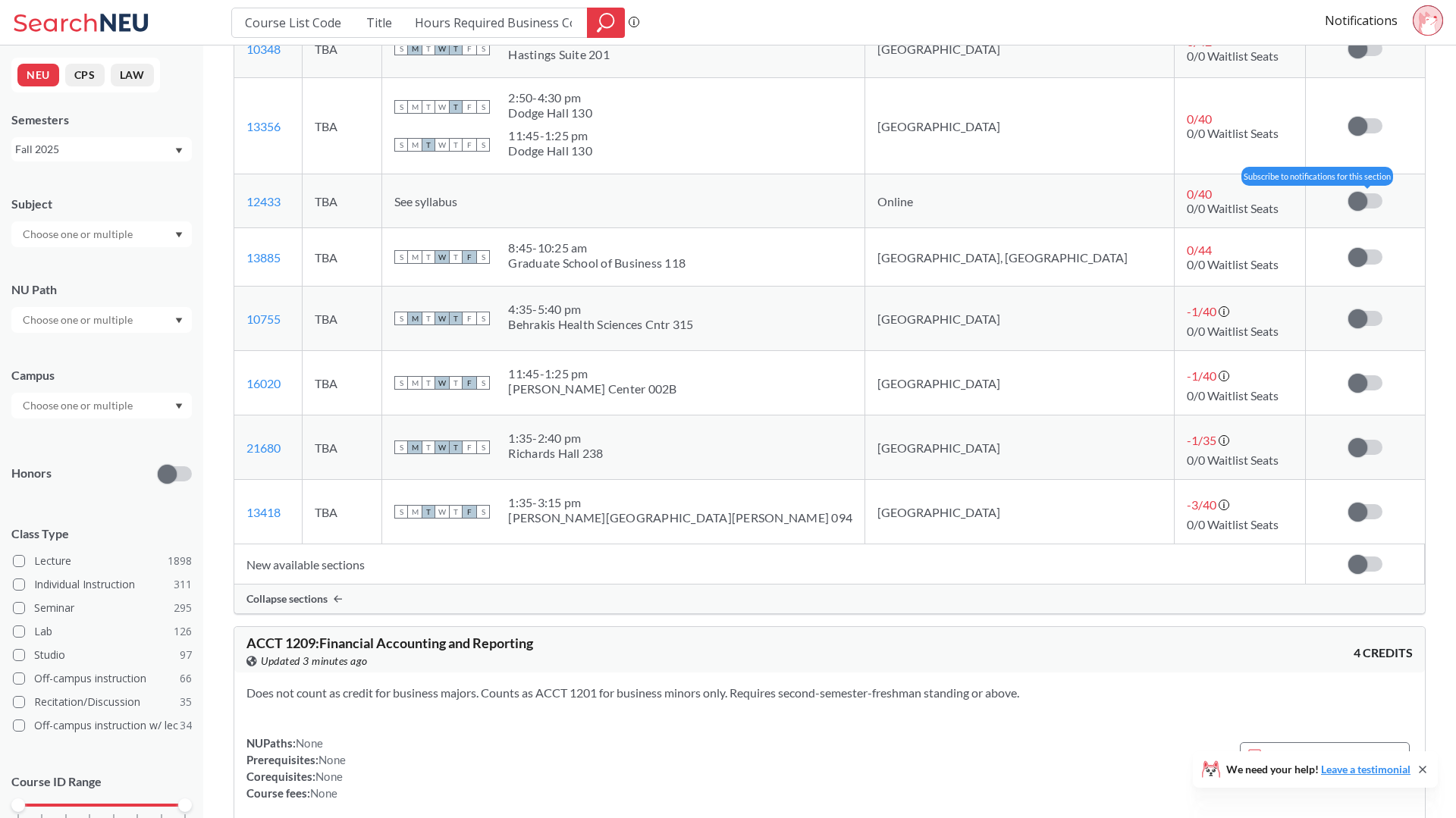
click at [1370, 209] on label at bounding box center [1365, 201] width 35 height 15
click at [1348, 194] on input "checkbox" at bounding box center [1348, 194] width 0 height 0
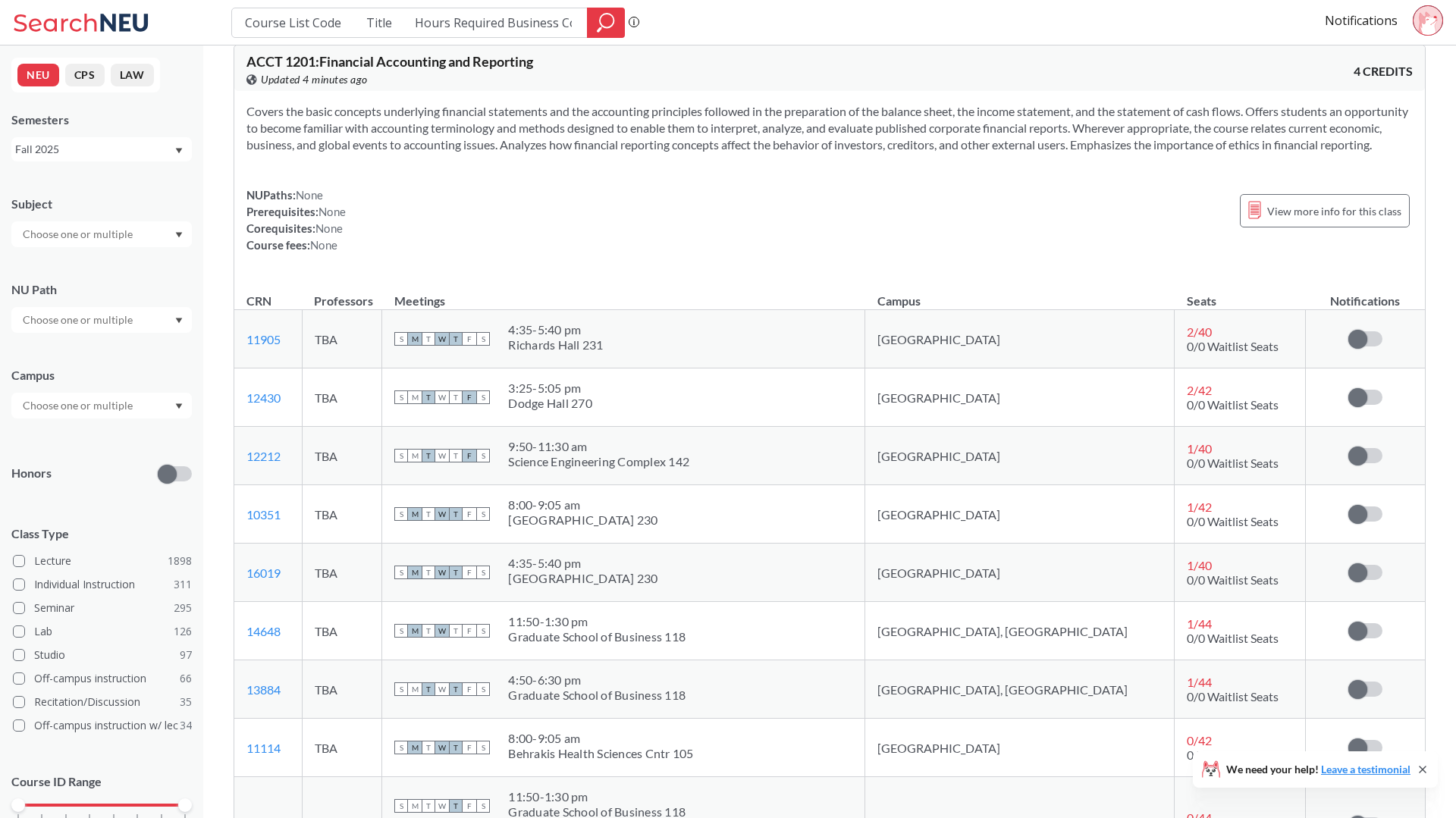
scroll to position [0, 0]
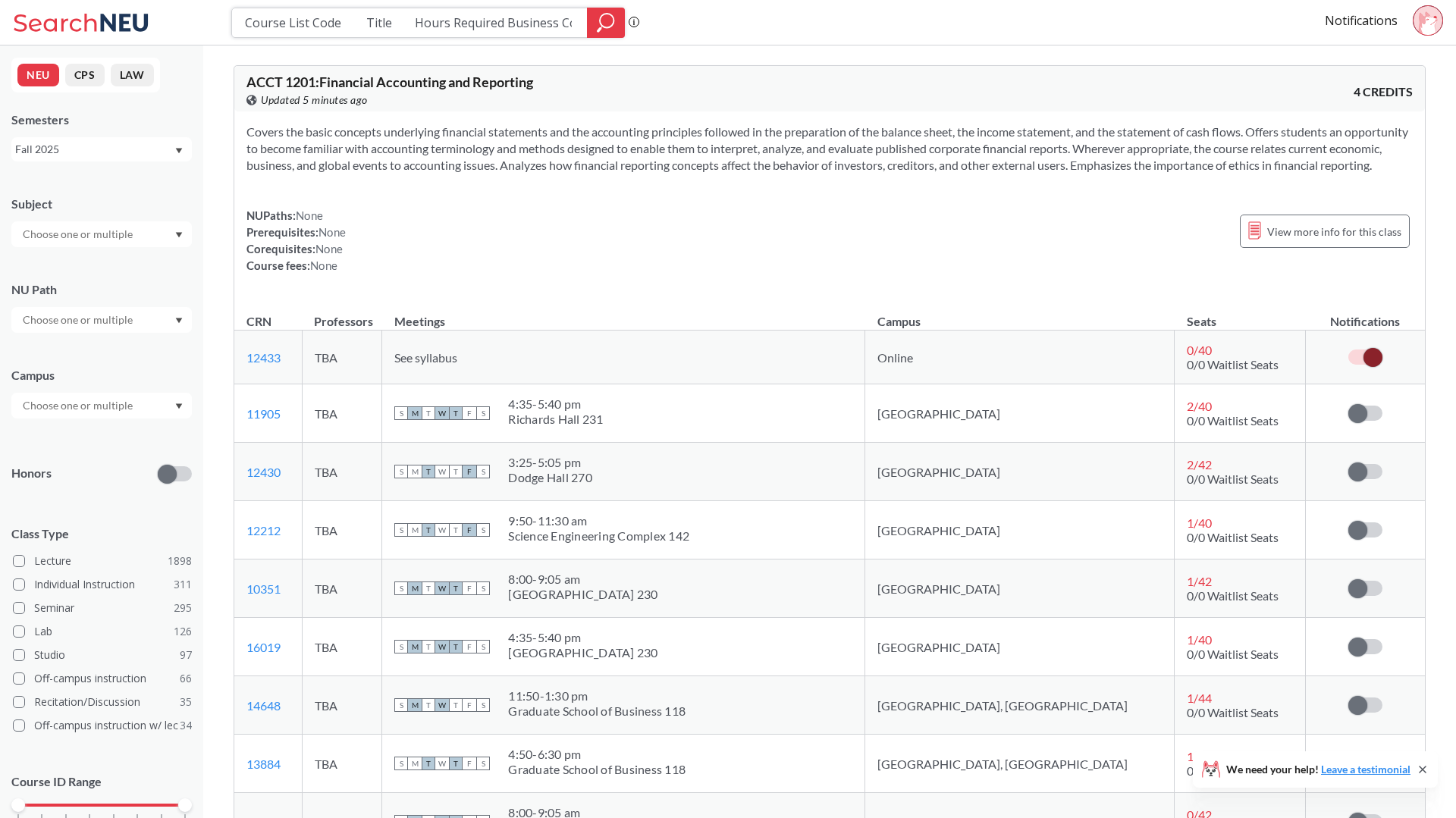
click at [383, 28] on input "Course List Code Title Hours Required Business Courses ACCT 1201 Financial Acco…" at bounding box center [409, 23] width 332 height 26
click at [410, 26] on input "Course List Code Title Hours Required Business Courses ACCT 1201 Financial Acco…" at bounding box center [409, 23] width 332 height 26
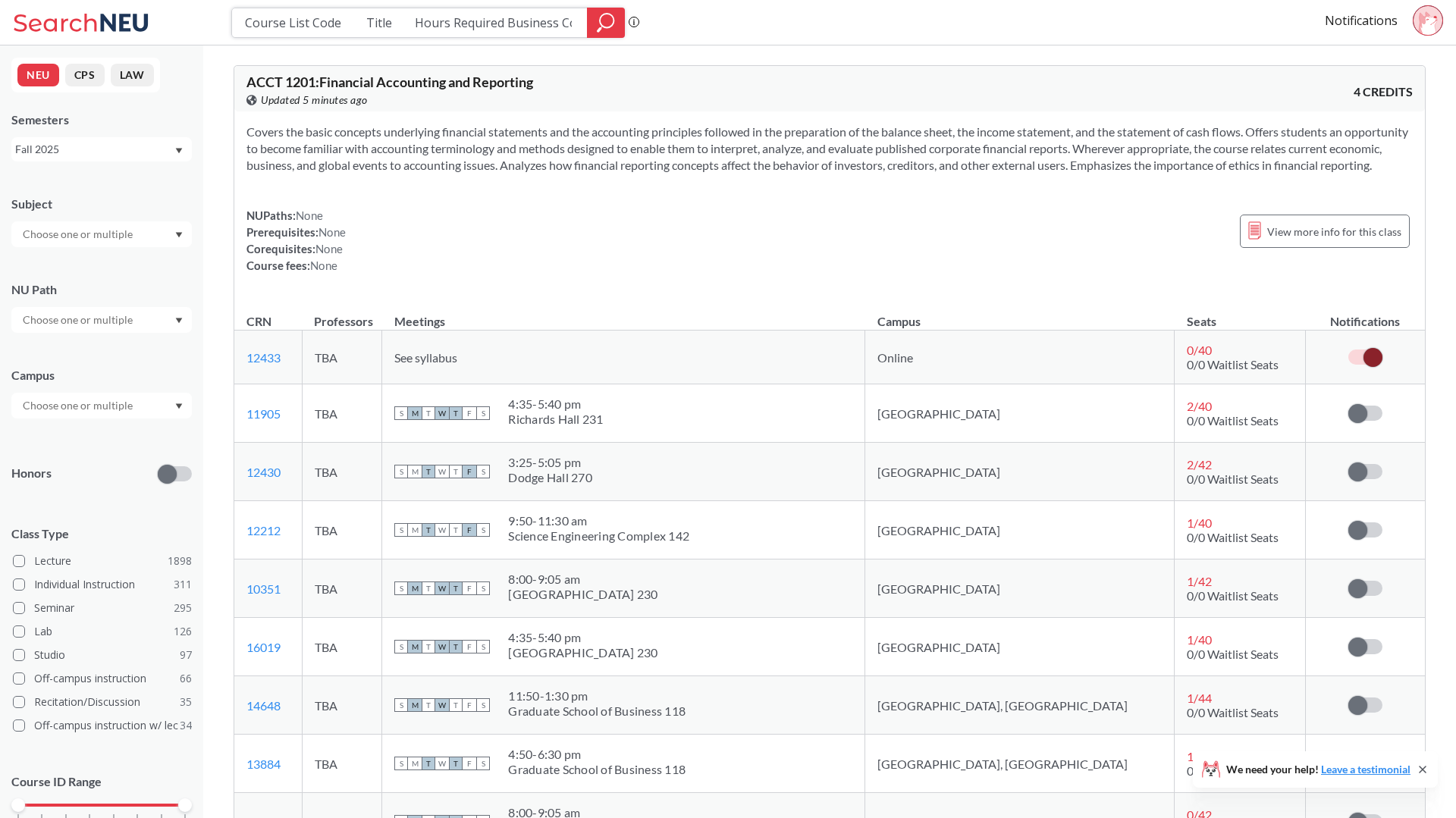
click at [410, 26] on input "Course List Code Title Hours Required Business Courses ACCT 1201 Financial Acco…" at bounding box center [409, 23] width 332 height 26
paste input "CS 4520"
type input "CS 4520"
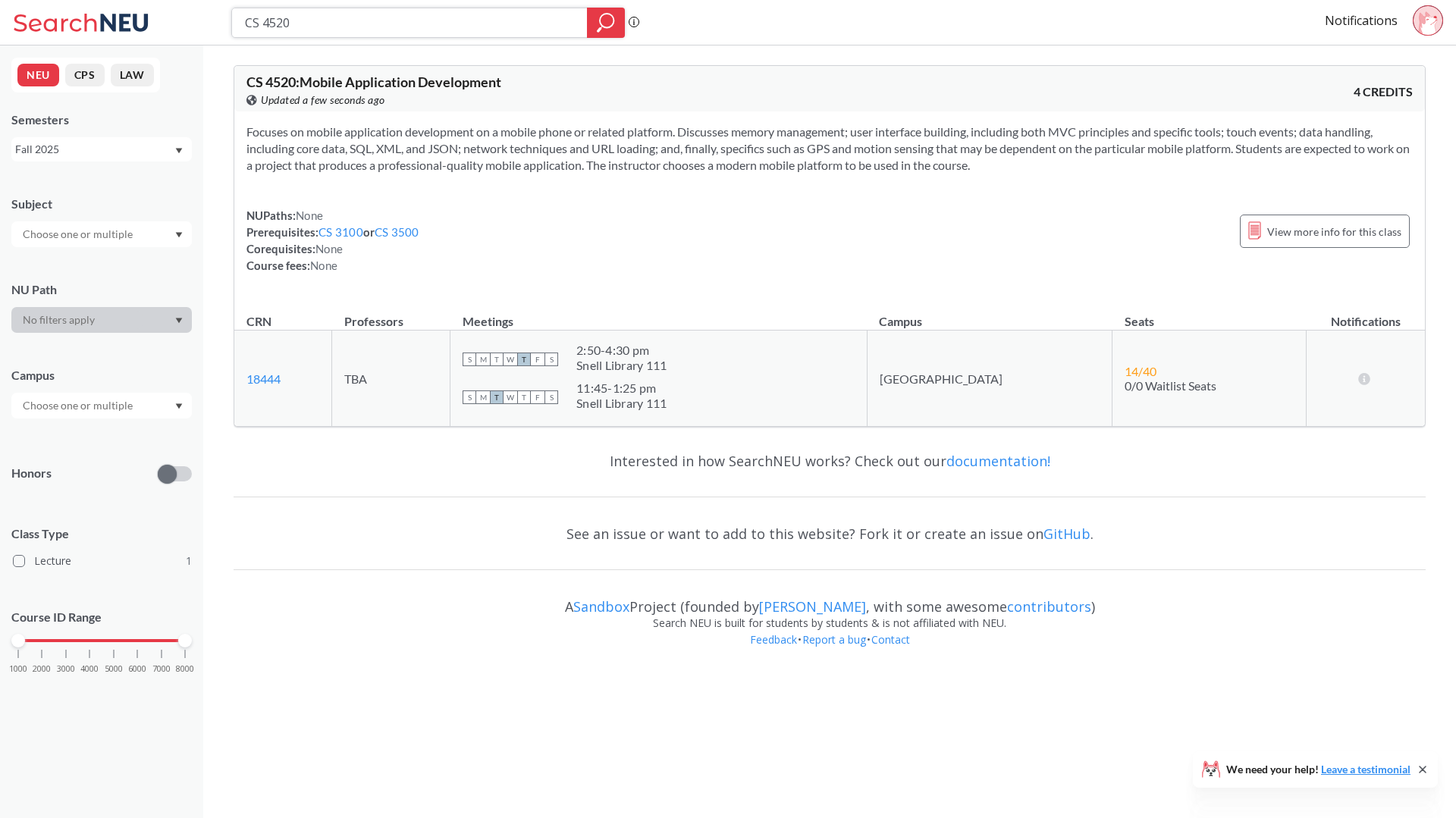
click at [464, 29] on input "CS 4520" at bounding box center [409, 23] width 332 height 26
paste input "FINA 434"
type input "FINA 4340"
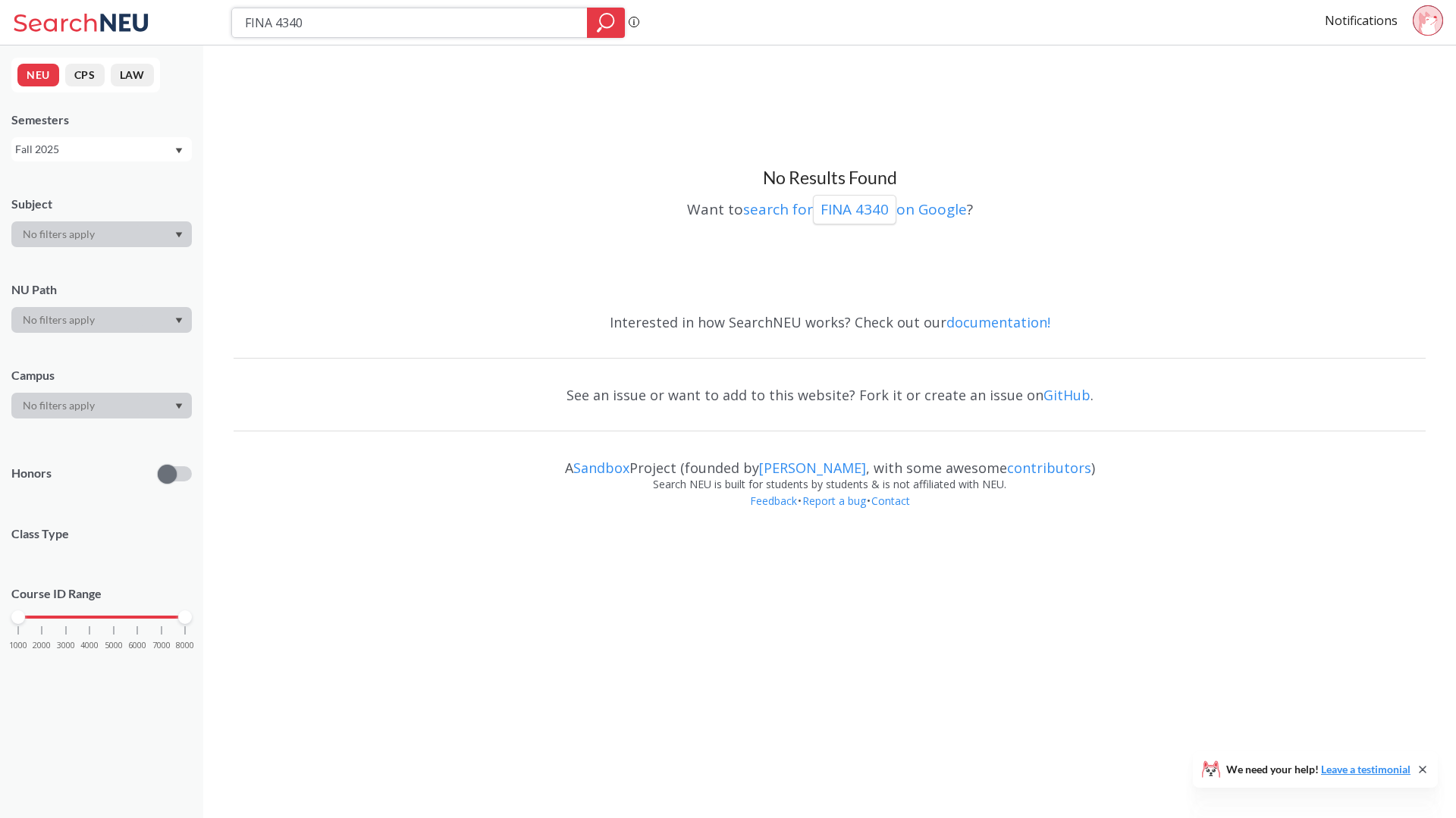
click at [497, 16] on input "FINA 4340" at bounding box center [409, 23] width 332 height 26
paste input "35"
type input "FINA 4335"
